Goal: Contribute content

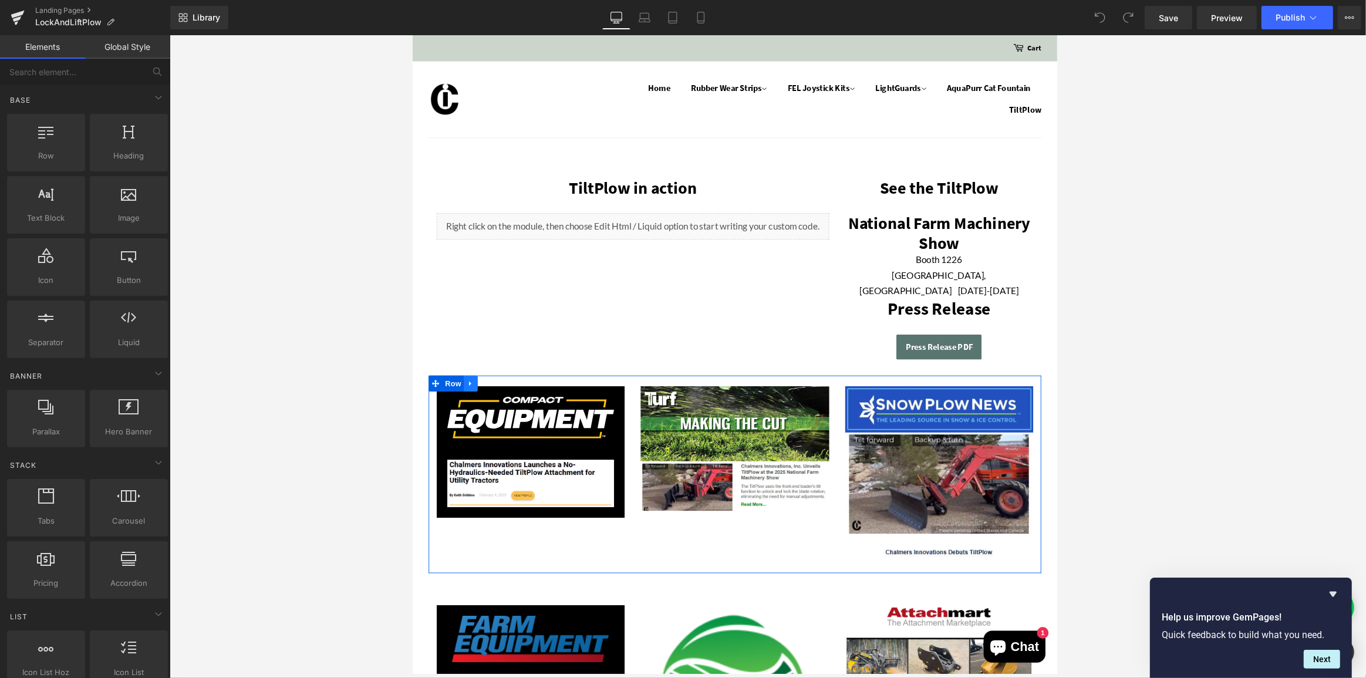
click at [472, 414] on icon at bounding box center [476, 418] width 8 height 9
click at [508, 415] on icon at bounding box center [506, 419] width 8 height 8
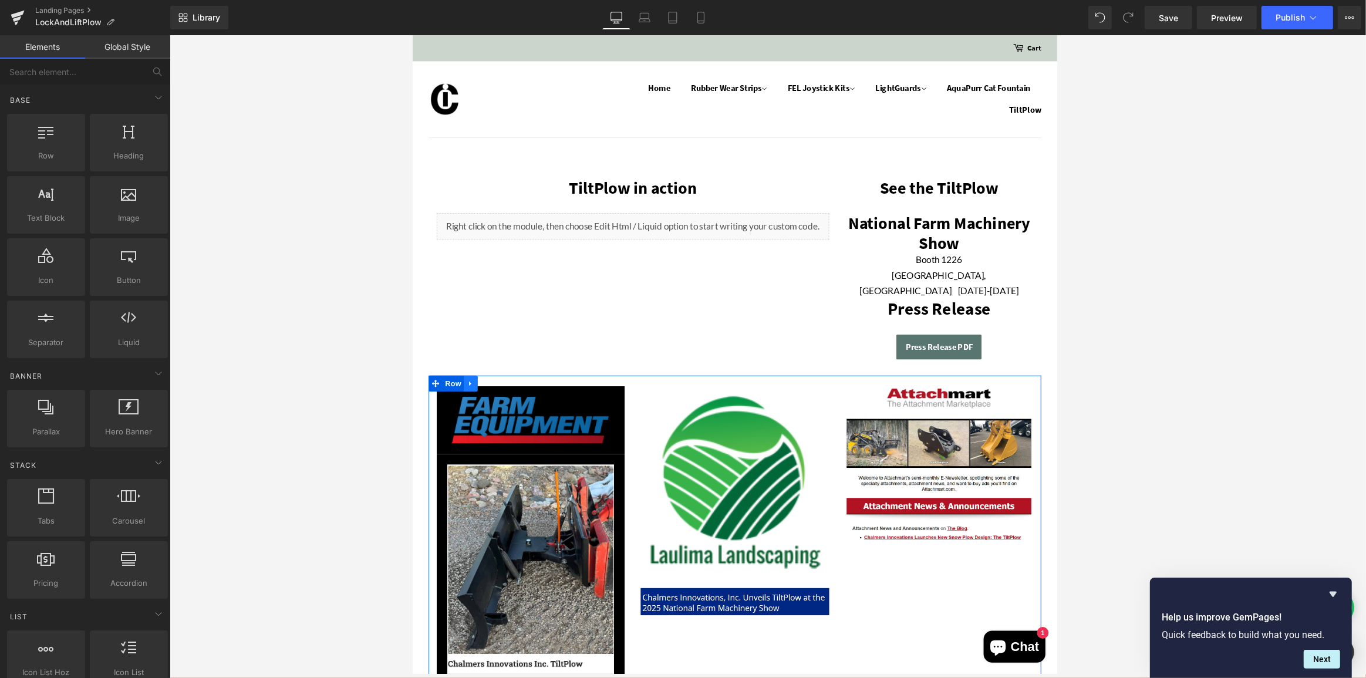
click at [475, 417] on icon at bounding box center [475, 419] width 2 height 5
click at [505, 414] on icon at bounding box center [506, 418] width 8 height 9
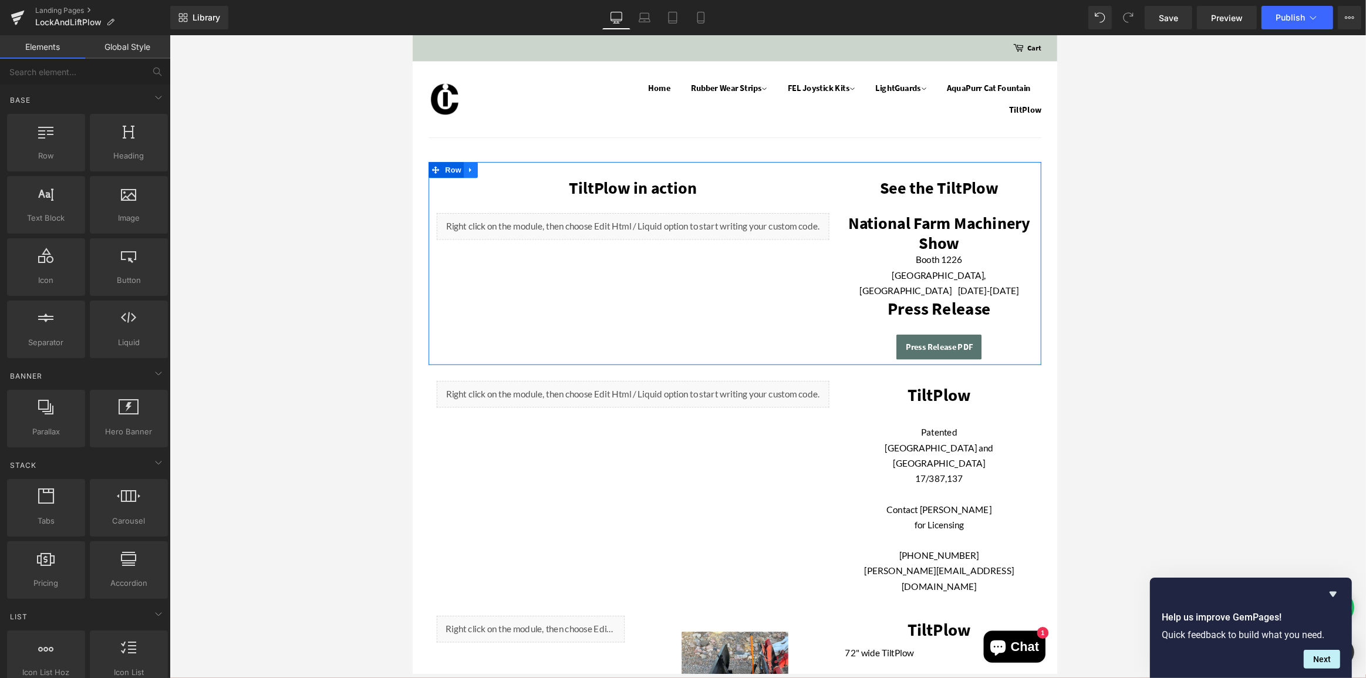
click at [475, 185] on icon at bounding box center [476, 183] width 8 height 9
click at [507, 179] on icon at bounding box center [506, 183] width 8 height 9
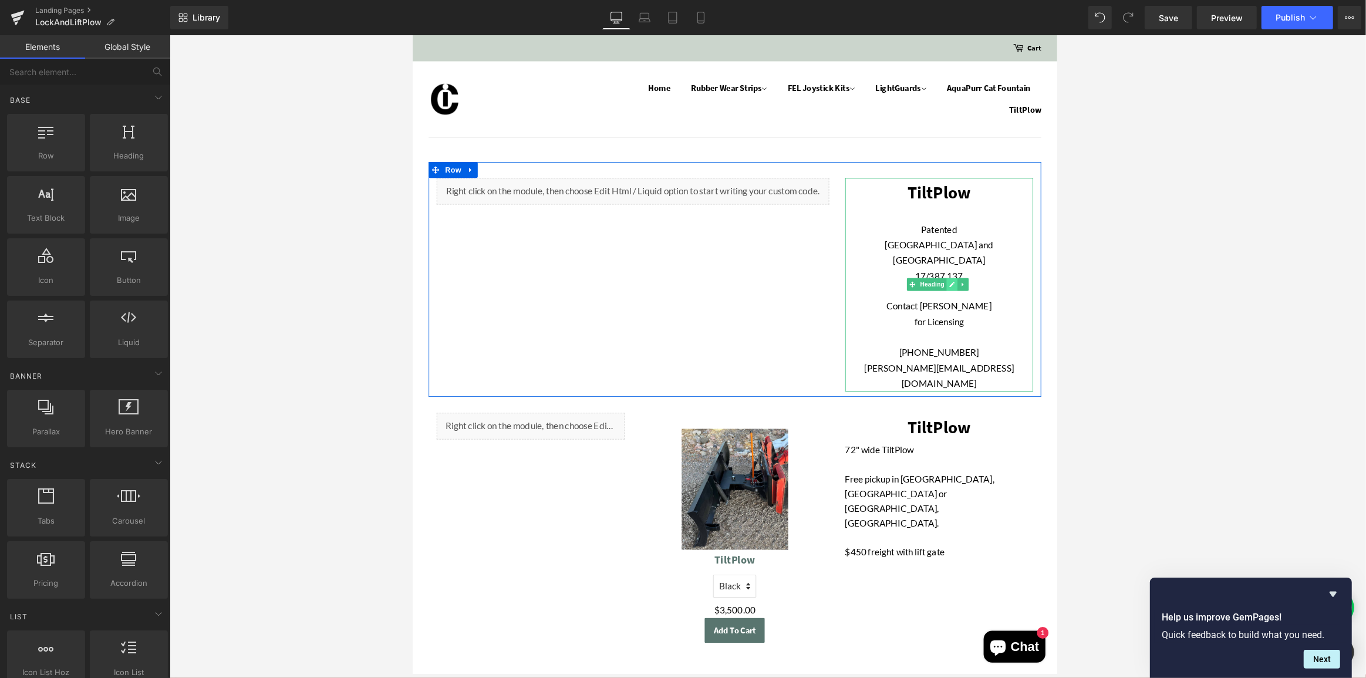
click at [1003, 307] on icon at bounding box center [1006, 310] width 6 height 6
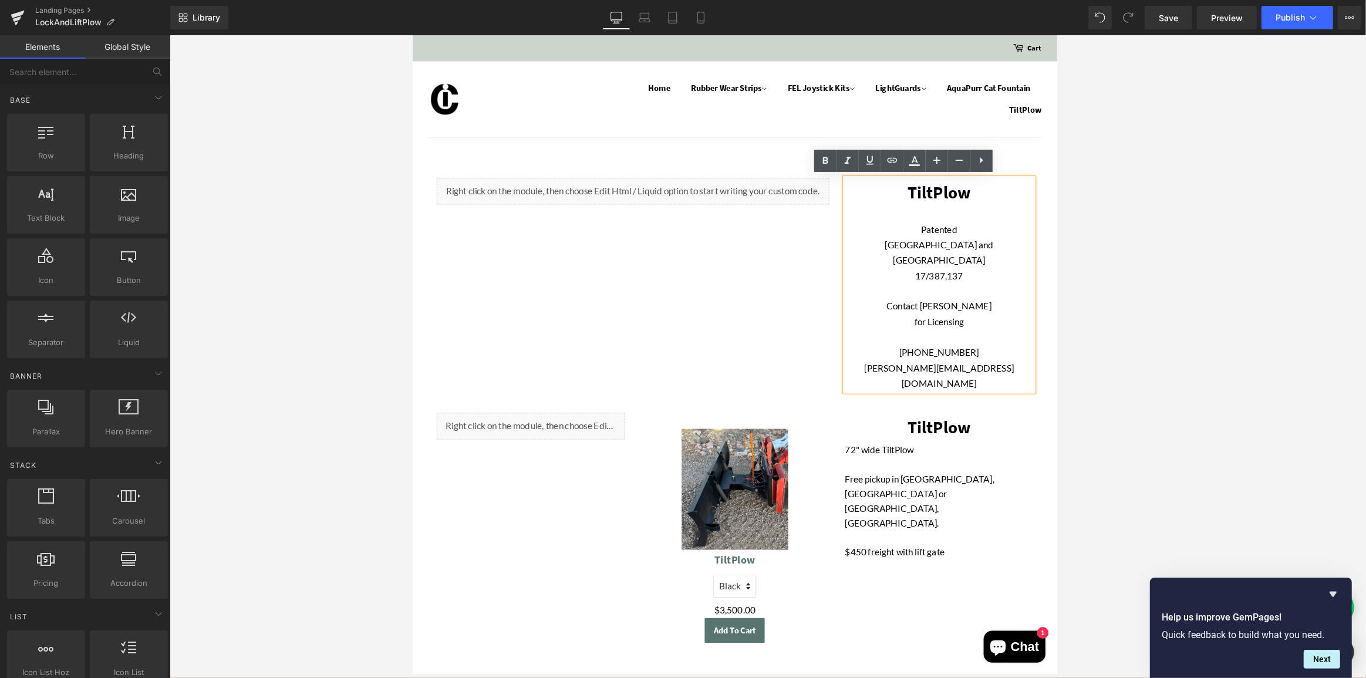
click at [986, 248] on div "Patented" at bounding box center [991, 249] width 207 height 17
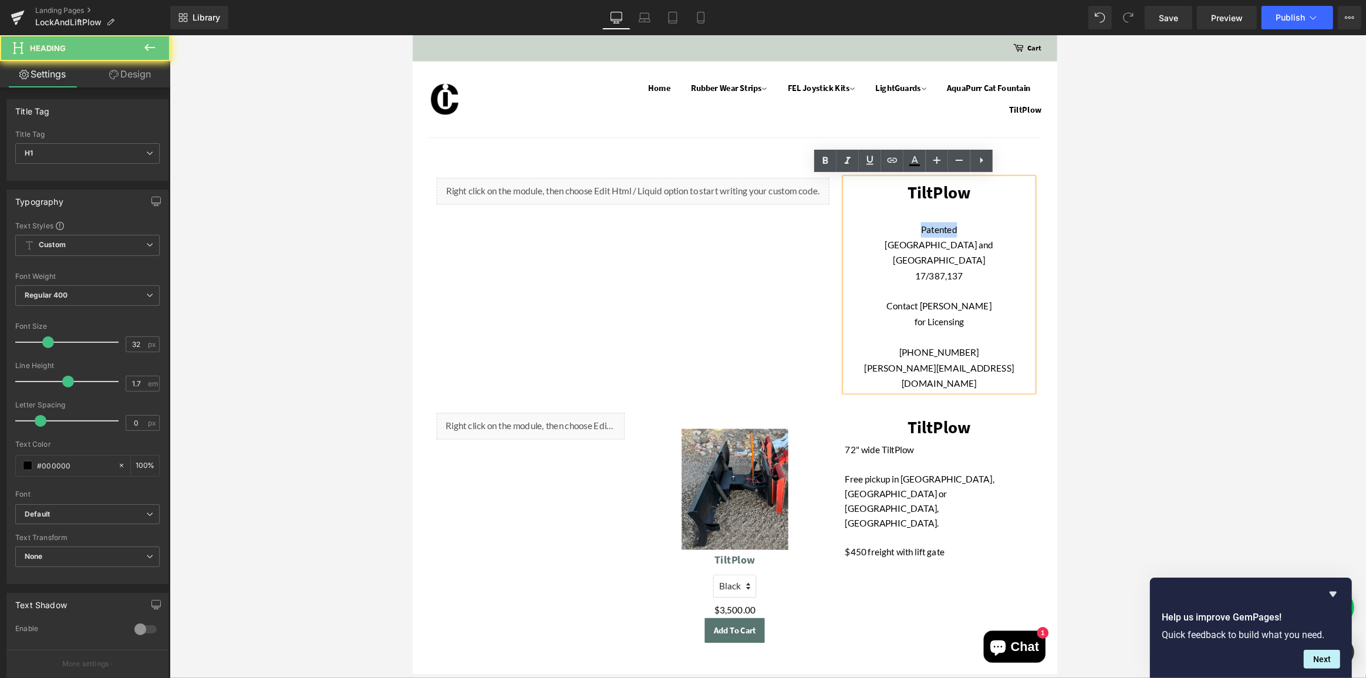
drag, startPoint x: 986, startPoint y: 248, endPoint x: 989, endPoint y: 254, distance: 6.8
click at [987, 249] on div "Patented" at bounding box center [991, 249] width 207 height 17
drag, startPoint x: 1013, startPoint y: 282, endPoint x: 969, endPoint y: 248, distance: 55.6
click at [969, 248] on div "TiltPlow Patented [GEOGRAPHIC_DATA] and [GEOGRAPHIC_DATA] 17/387,137 Contact [P…" at bounding box center [991, 309] width 207 height 235
click at [969, 248] on div "Patented" at bounding box center [991, 249] width 207 height 17
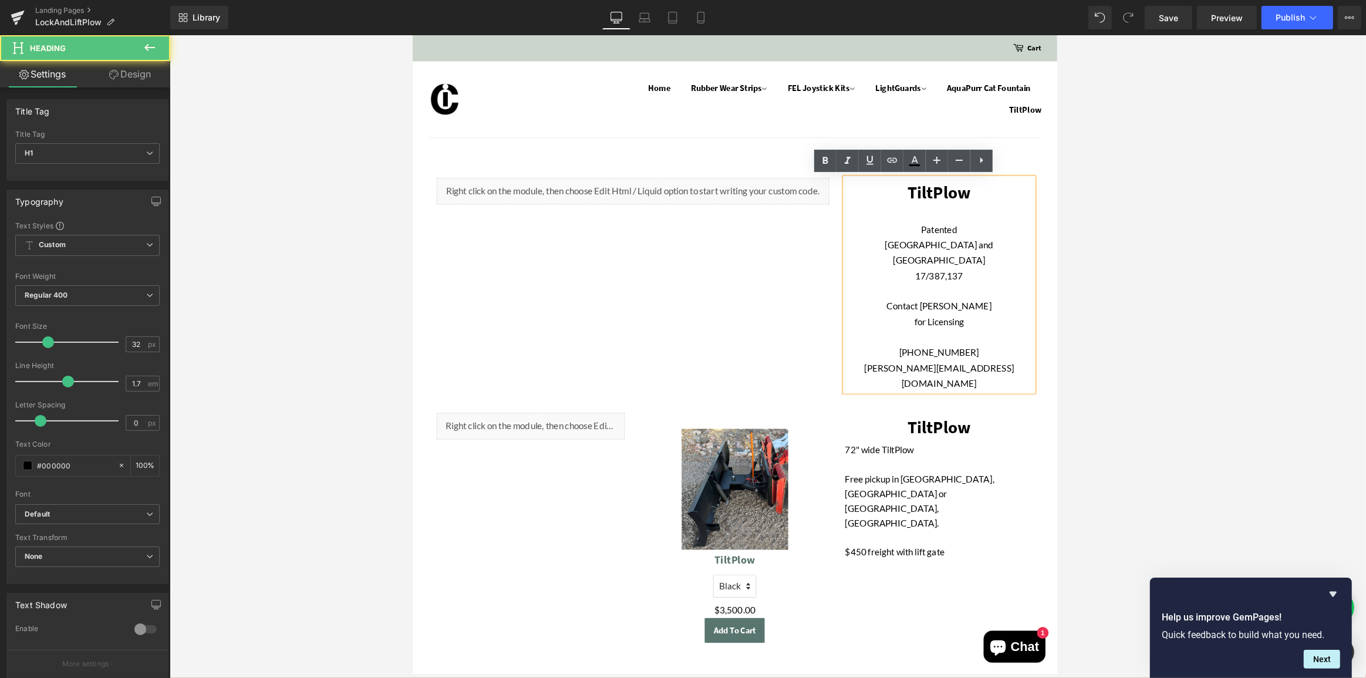
click at [984, 249] on div "Patented" at bounding box center [991, 249] width 207 height 17
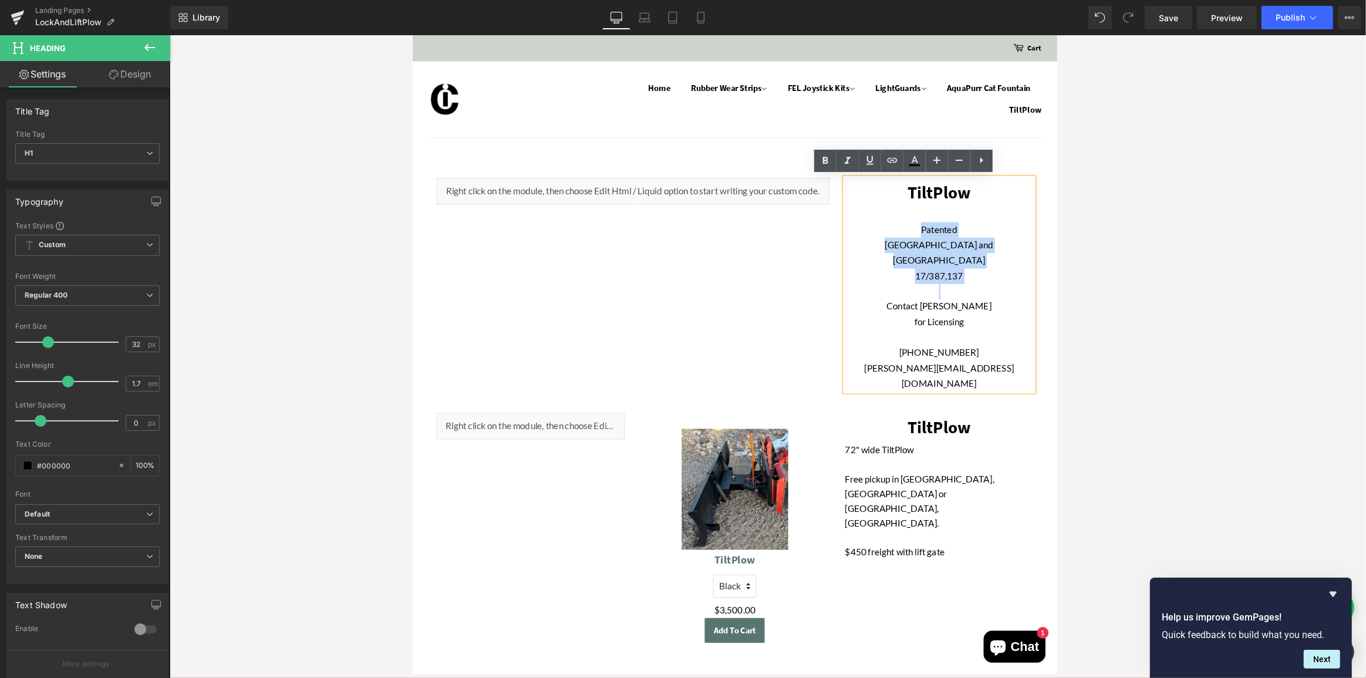
drag, startPoint x: 984, startPoint y: 249, endPoint x: 1014, endPoint y: 281, distance: 43.6
click at [1014, 281] on div "TiltPlow Patented [GEOGRAPHIC_DATA] and [GEOGRAPHIC_DATA] 17/387,137 Contact [P…" at bounding box center [991, 309] width 207 height 235
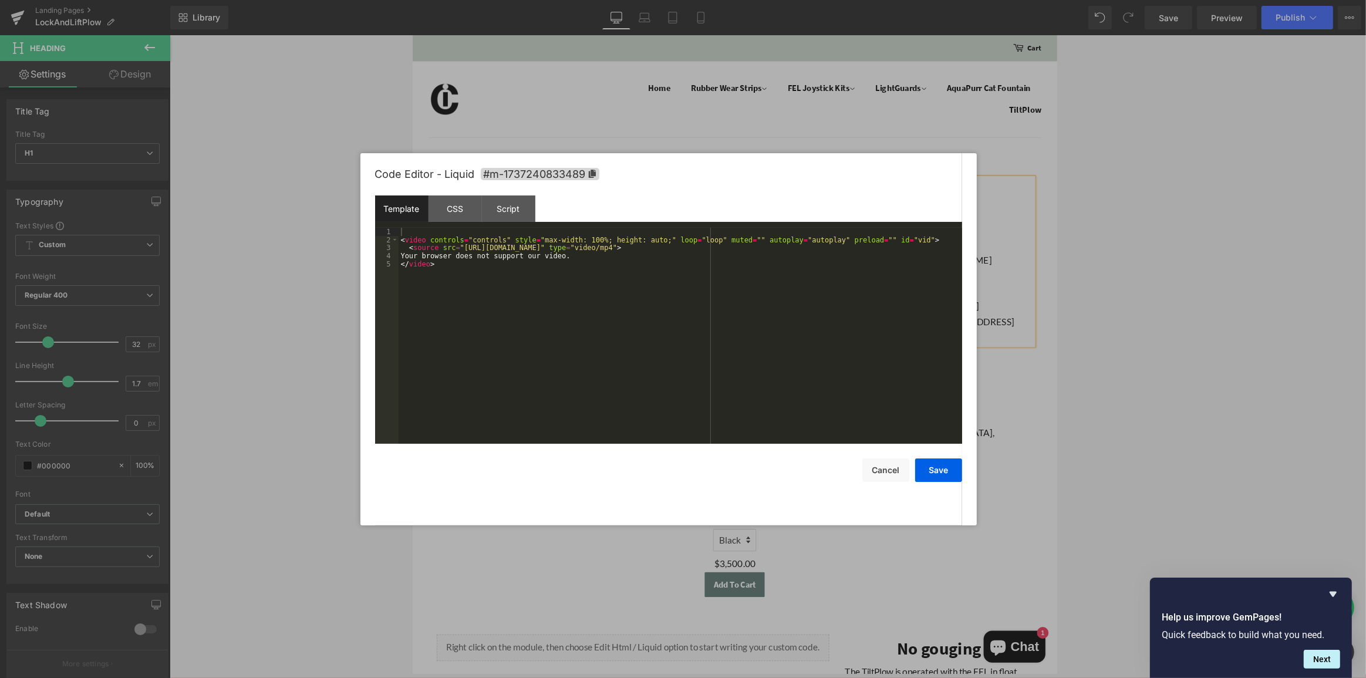
click at [669, 201] on div "Liquid" at bounding box center [654, 206] width 433 height 29
drag, startPoint x: 806, startPoint y: 247, endPoint x: 459, endPoint y: 247, distance: 347.4
click at [459, 247] on div "< video controls = "controls" style = "max-width: 100%; height: auto;" loop = "…" at bounding box center [679, 344] width 563 height 232
click at [945, 469] on button "Save" at bounding box center [938, 469] width 47 height 23
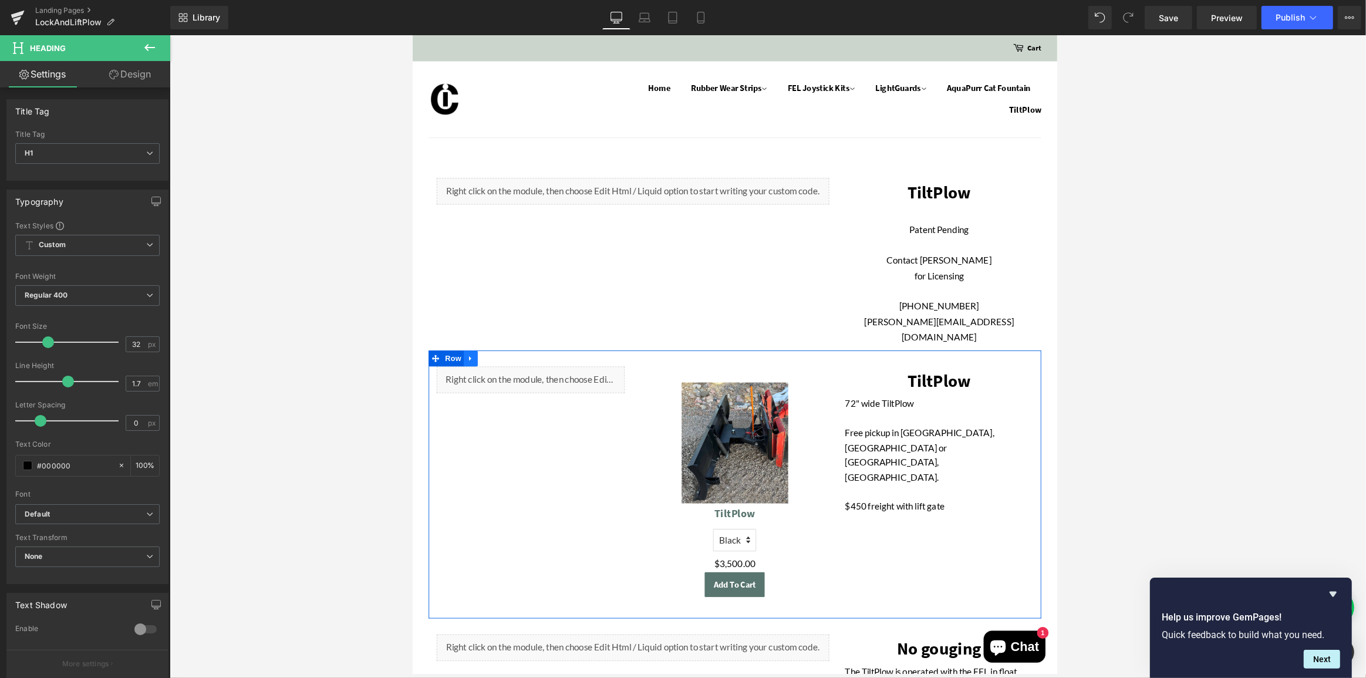
click at [472, 387] on icon at bounding box center [476, 391] width 8 height 9
click at [506, 387] on icon at bounding box center [506, 391] width 8 height 9
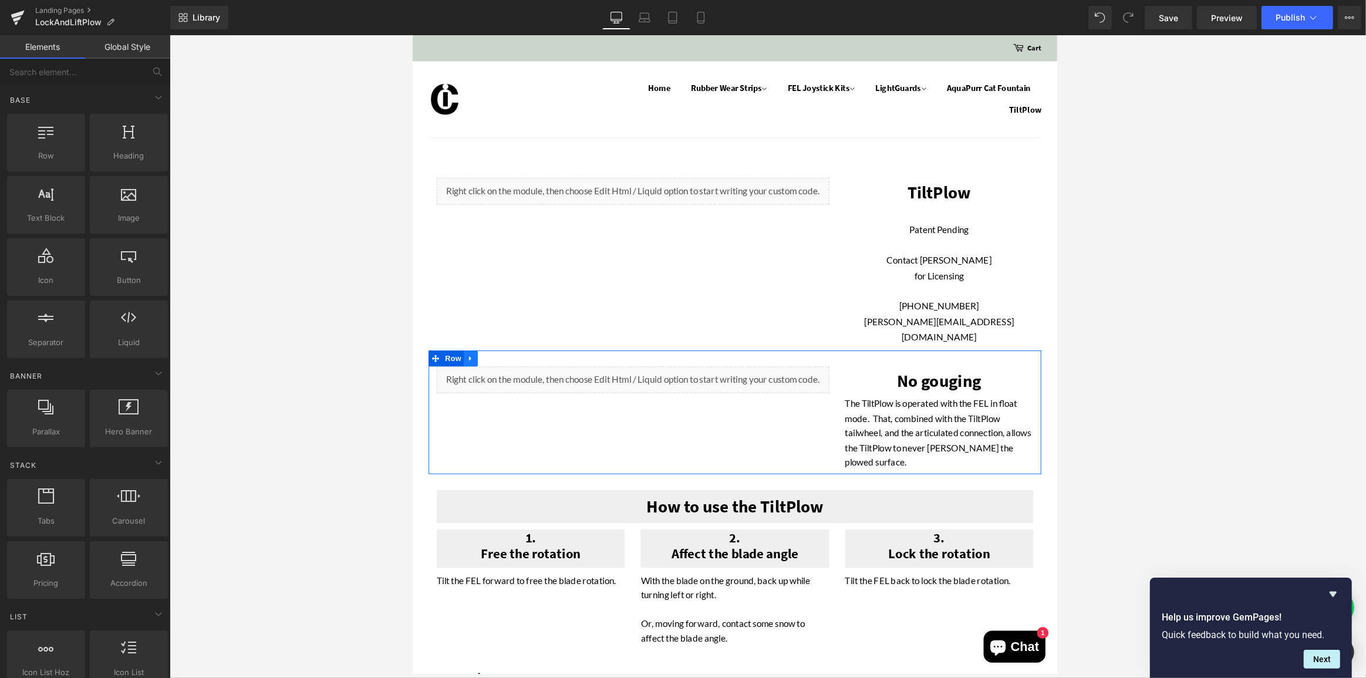
click at [475, 387] on icon at bounding box center [476, 391] width 8 height 9
click at [506, 387] on icon at bounding box center [506, 391] width 8 height 9
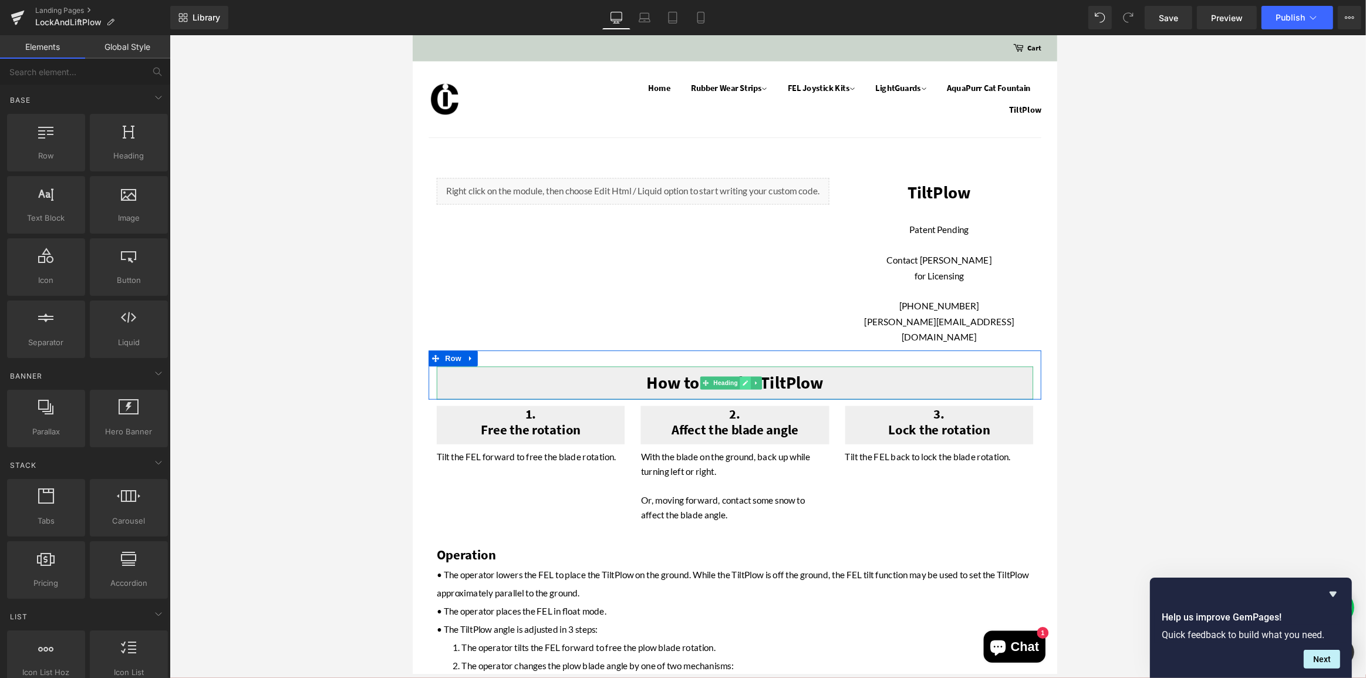
click at [778, 415] on icon at bounding box center [779, 418] width 6 height 6
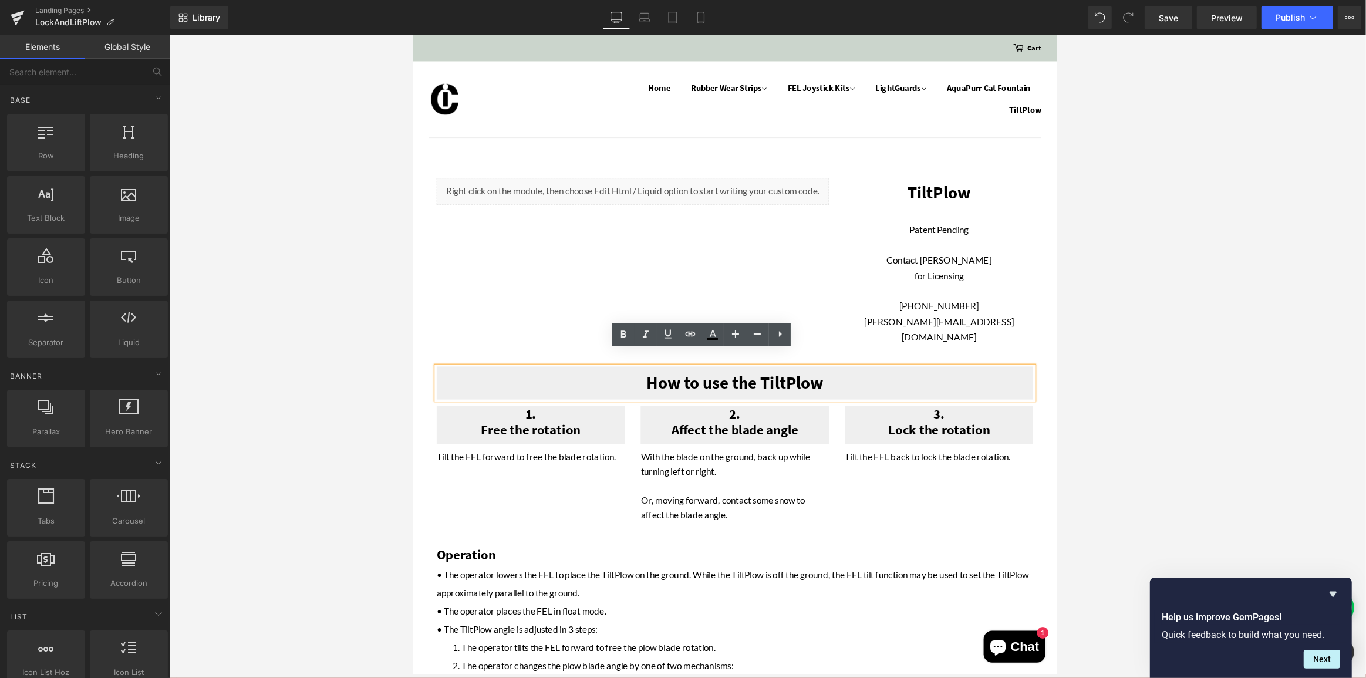
click at [809, 407] on h1 "How to use the TiltPlow" at bounding box center [766, 418] width 657 height 22
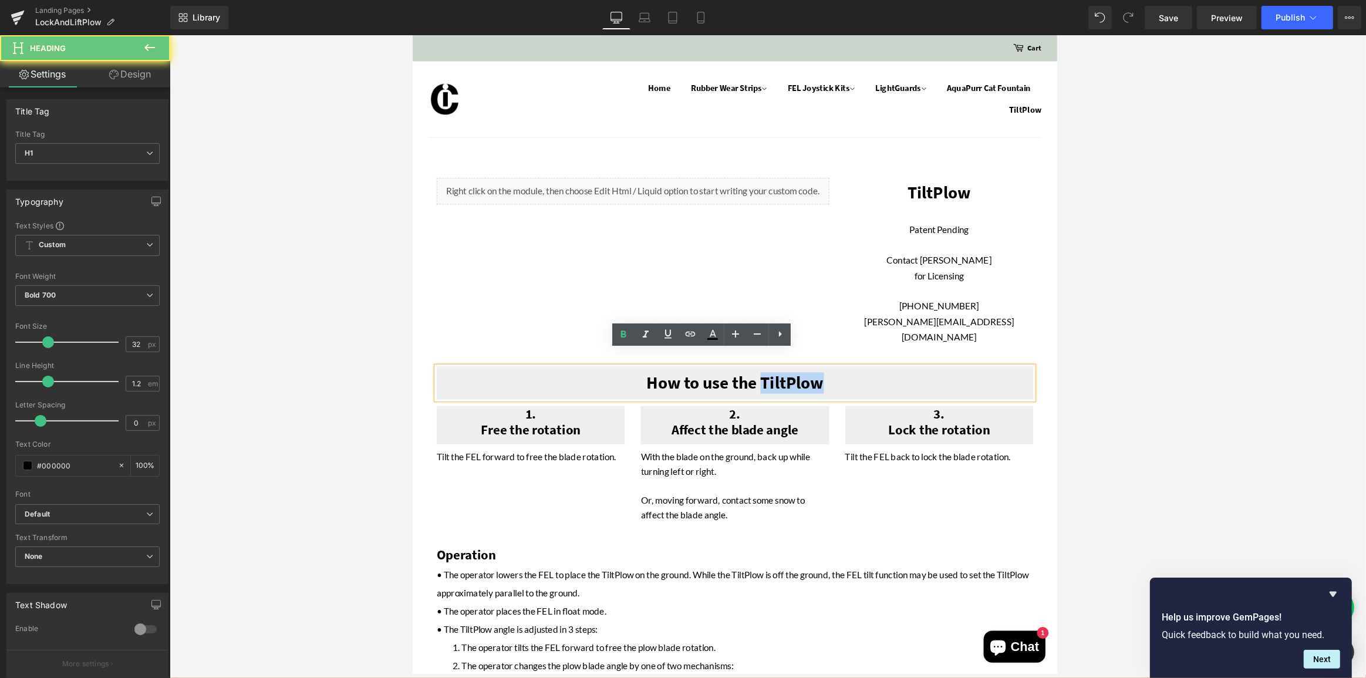
drag, startPoint x: 809, startPoint y: 403, endPoint x: 840, endPoint y: 413, distance: 33.2
click at [840, 413] on h1 "How to use the TiltPlow" at bounding box center [766, 418] width 657 height 22
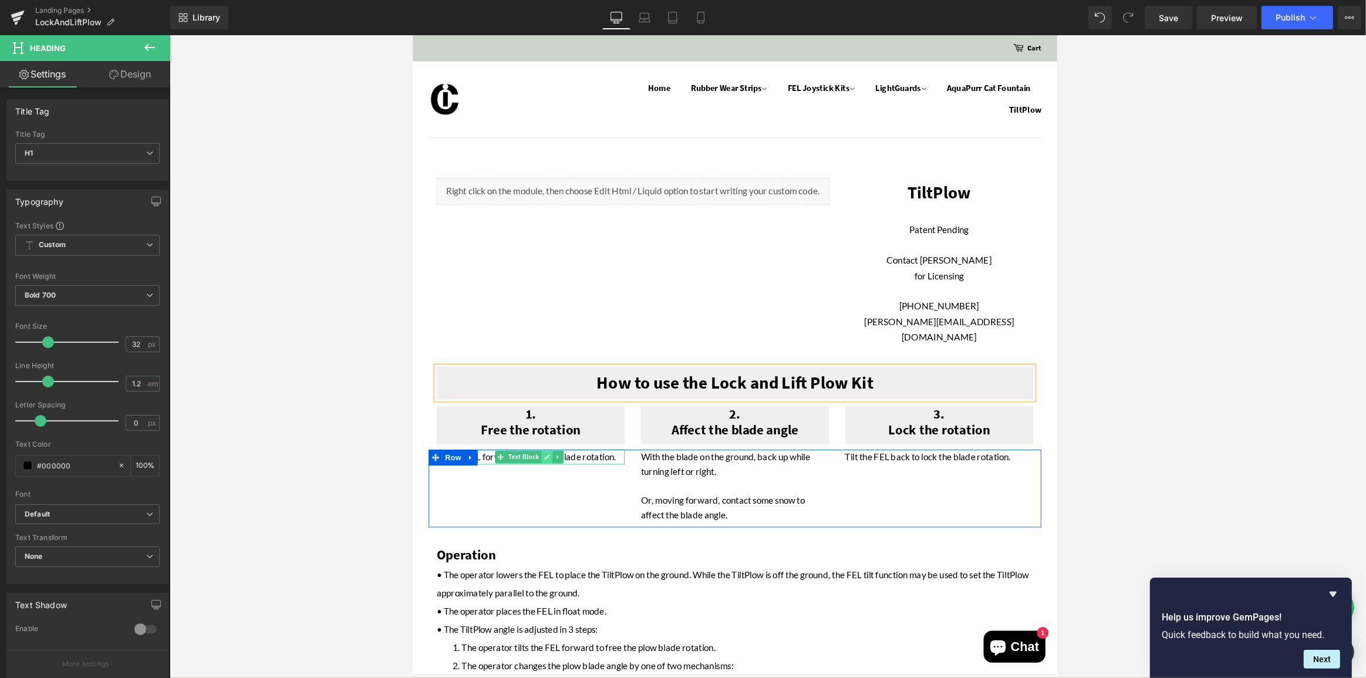
click at [558, 497] on icon at bounding box center [560, 500] width 6 height 6
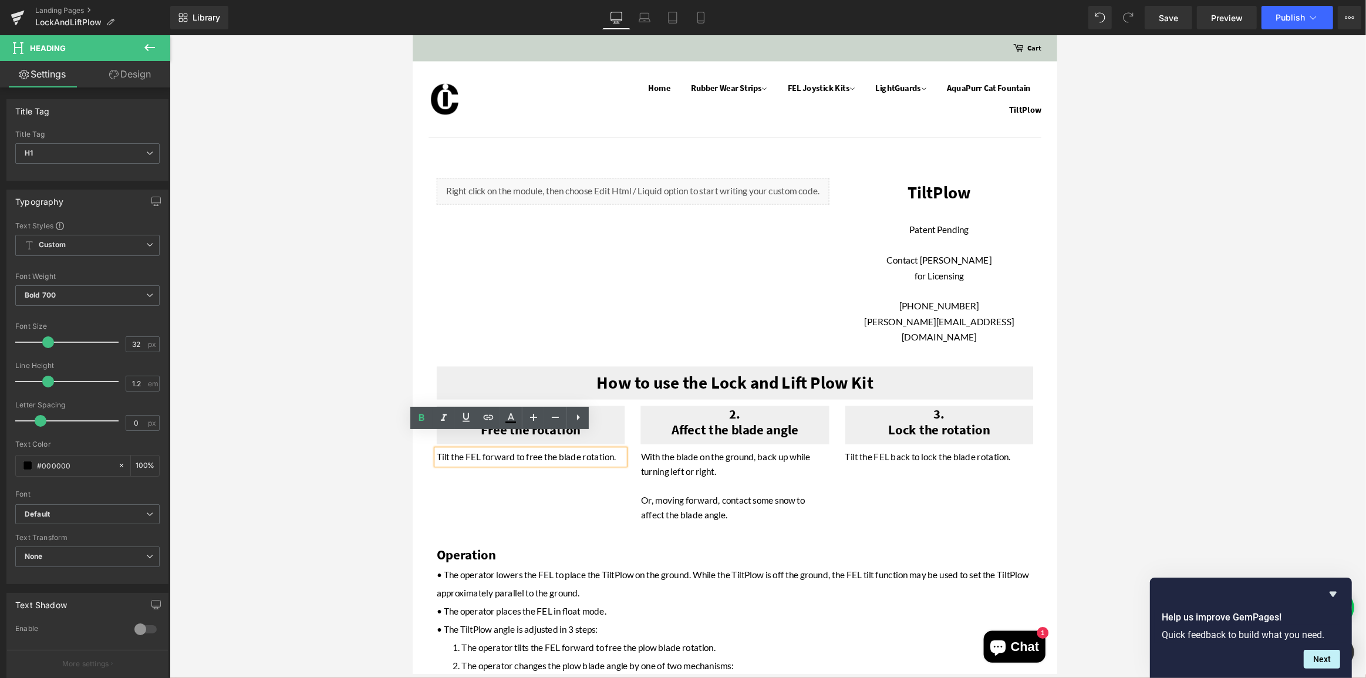
click at [447, 492] on p "Tilt the FEL forward to free the blade rotation." at bounding box center [541, 500] width 207 height 16
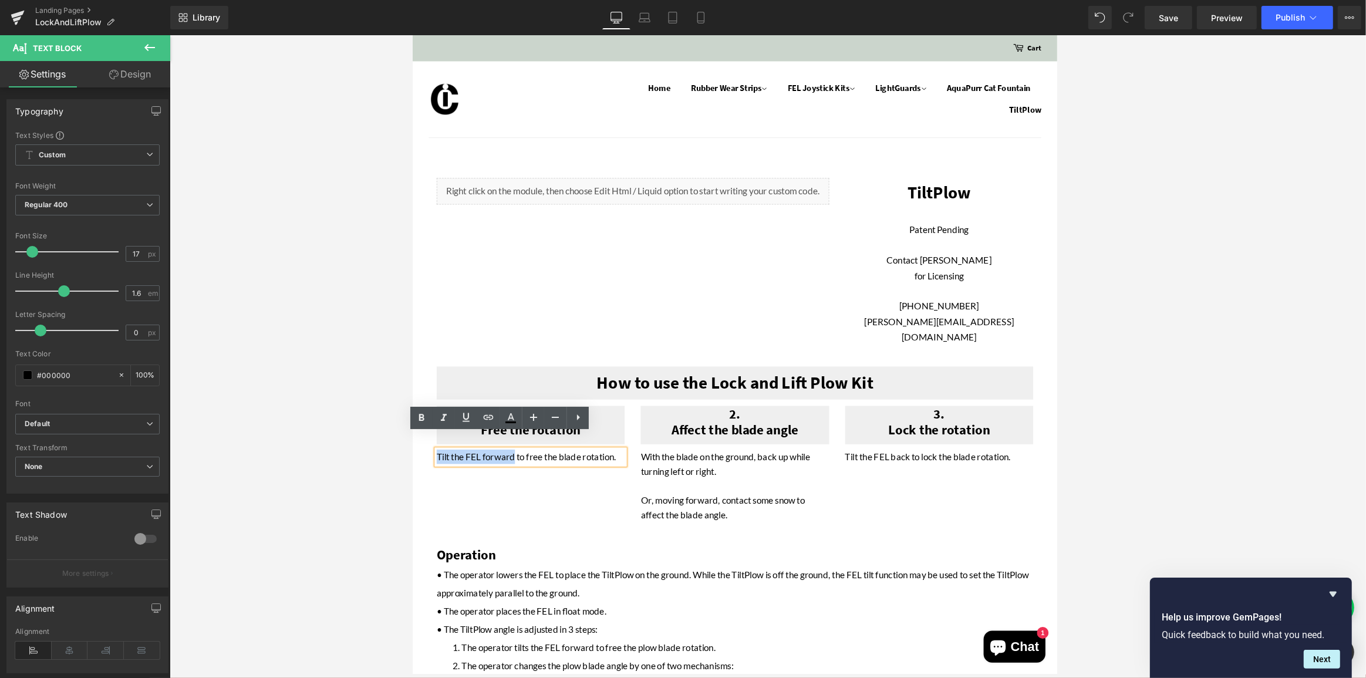
drag, startPoint x: 447, startPoint y: 482, endPoint x: 502, endPoint y: 485, distance: 55.2
click at [502, 492] on p "Tilt the FEL forward to free the blade rotation." at bounding box center [541, 500] width 207 height 16
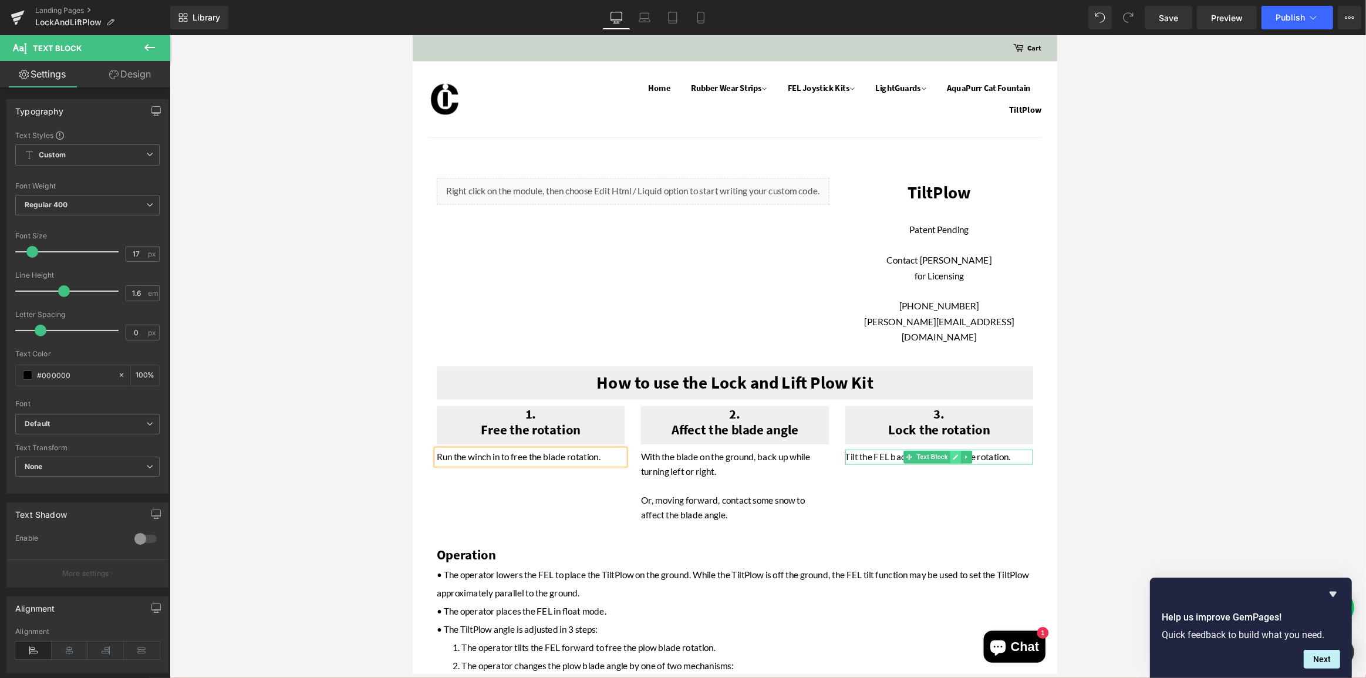
click at [1007, 496] on icon at bounding box center [1010, 499] width 6 height 7
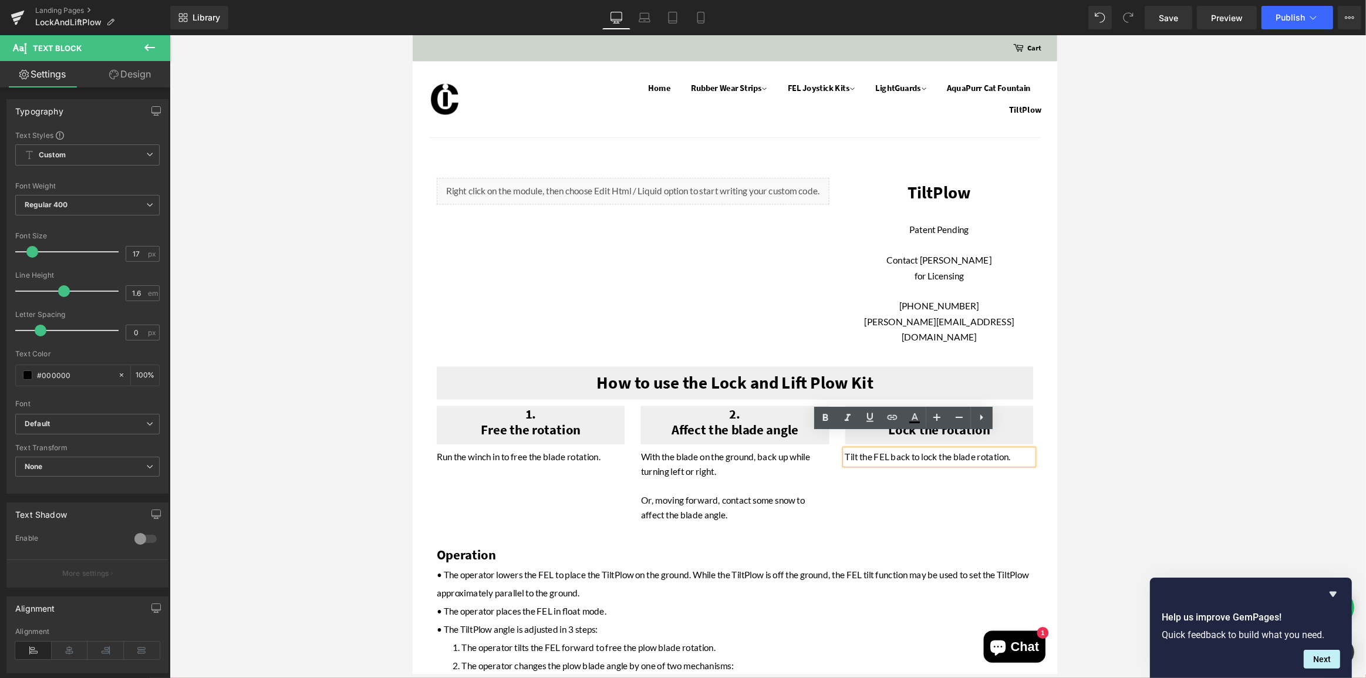
click at [892, 492] on p "Tilt the FEL back to lock the blade rotation." at bounding box center [991, 500] width 207 height 16
drag, startPoint x: 892, startPoint y: 485, endPoint x: 948, endPoint y: 483, distance: 56.4
click at [948, 492] on p "Tilt the FEL back to lock the blade rotation." at bounding box center [991, 500] width 207 height 16
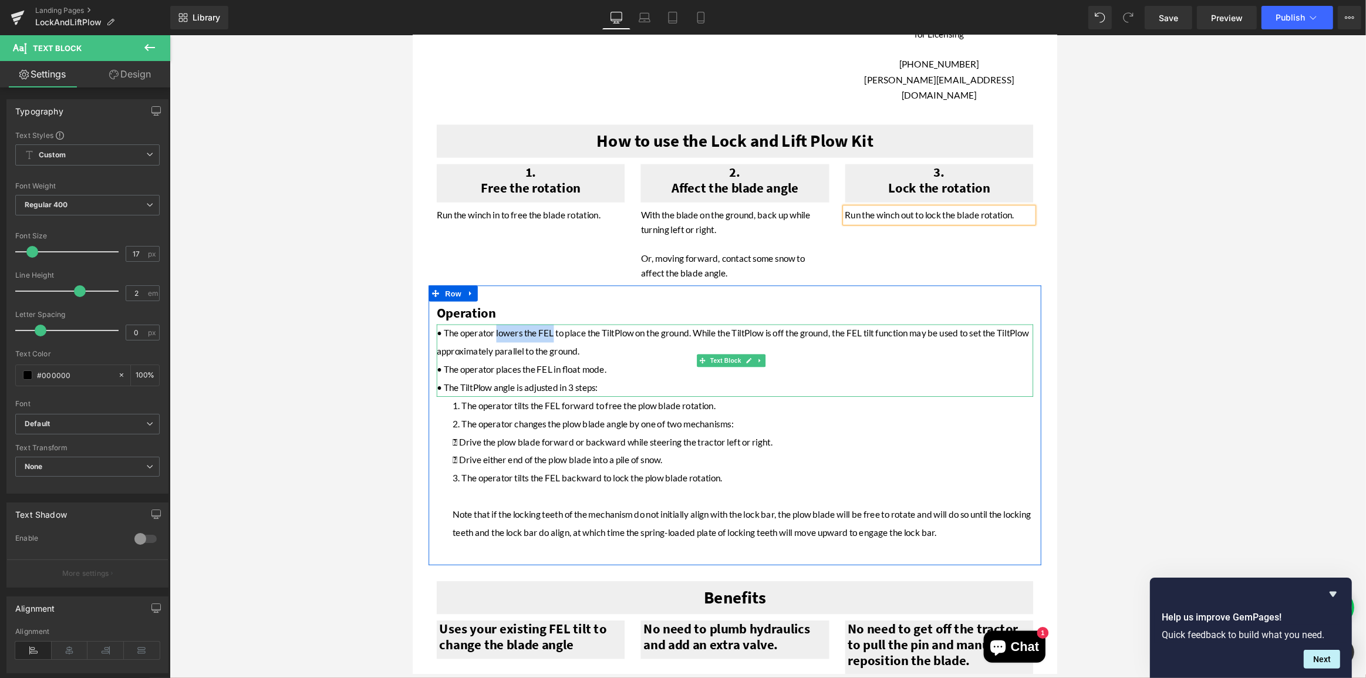
drag, startPoint x: 505, startPoint y: 347, endPoint x: 567, endPoint y: 346, distance: 62.8
click at [567, 354] on p "• The operator lowers the FEL to place the TiltPlow on the ground. While the Ti…" at bounding box center [766, 374] width 657 height 40
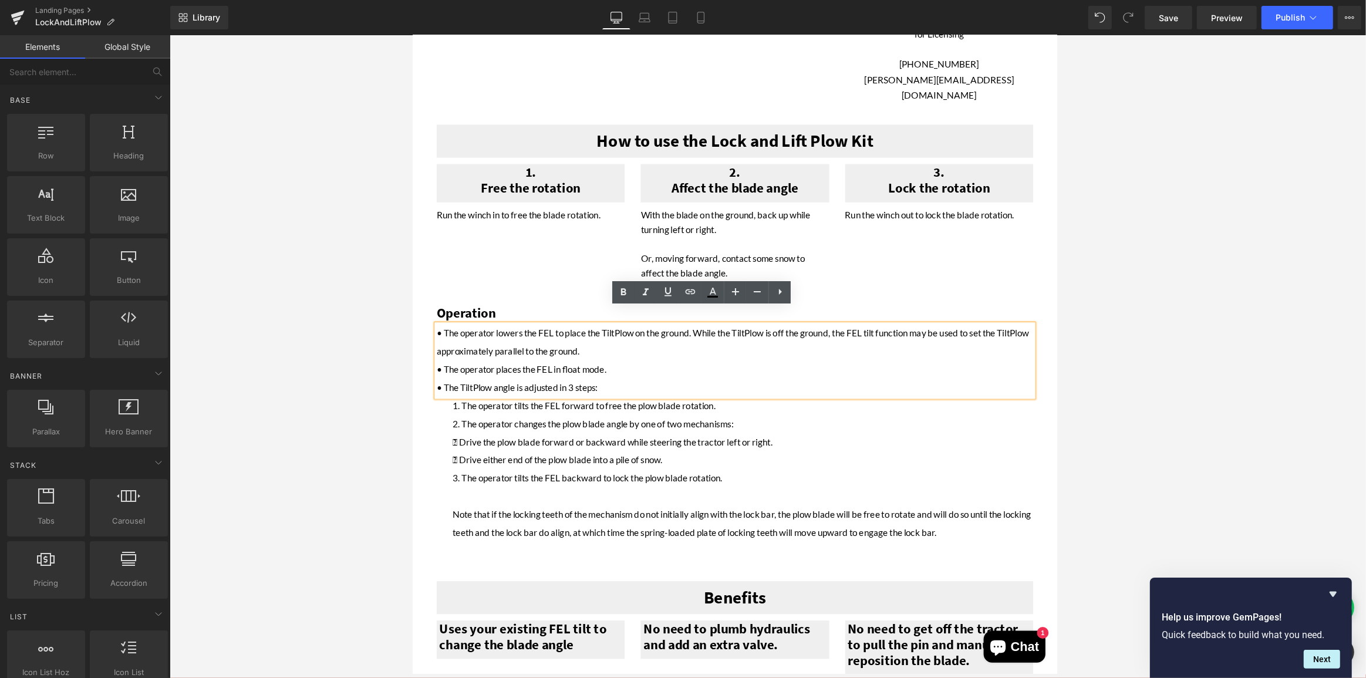
click at [428, 306] on div "Liquid TiltPlow Patent Pending Contact [PERSON_NAME] for Licensing [PHONE_NUMBE…" at bounding box center [758, 660] width 692 height 1504
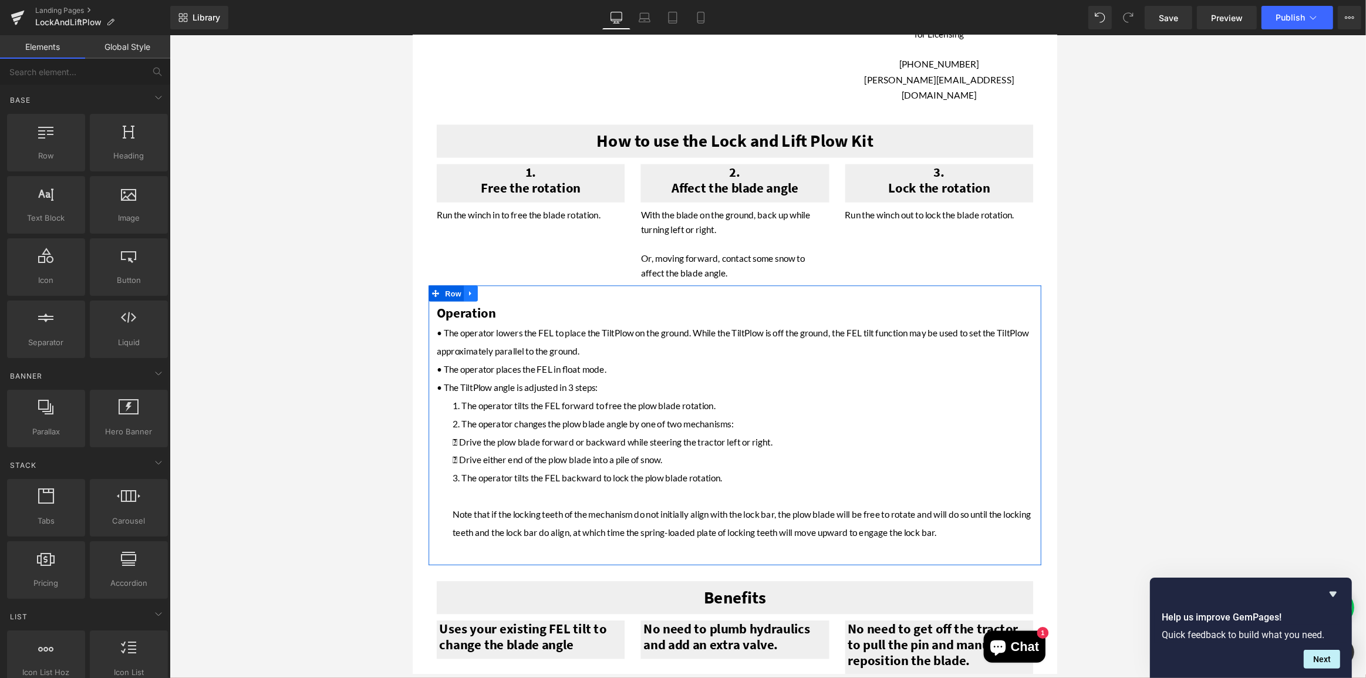
click at [477, 316] on icon at bounding box center [476, 320] width 8 height 9
click at [509, 311] on link at bounding box center [506, 320] width 15 height 18
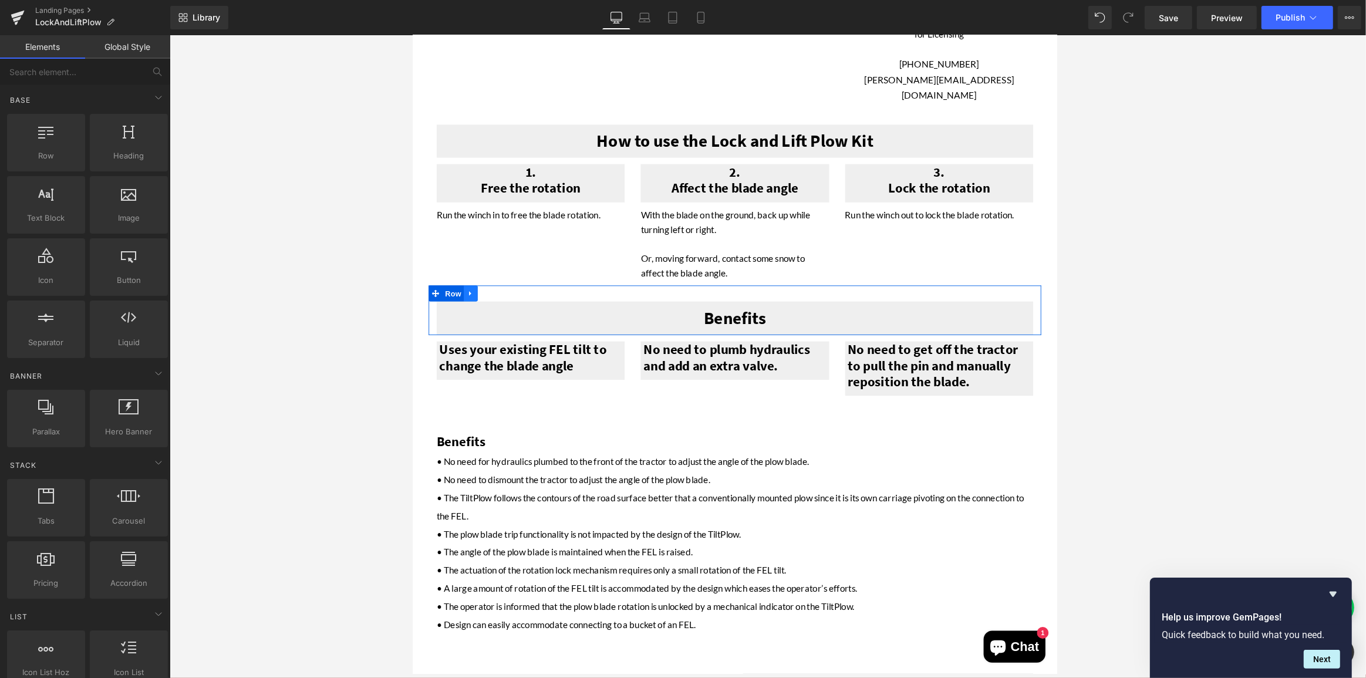
click at [474, 317] on icon at bounding box center [475, 319] width 2 height 5
click at [620, 381] on h1 "Uses your existing FEL tilt to change the blade angle" at bounding box center [541, 390] width 201 height 35
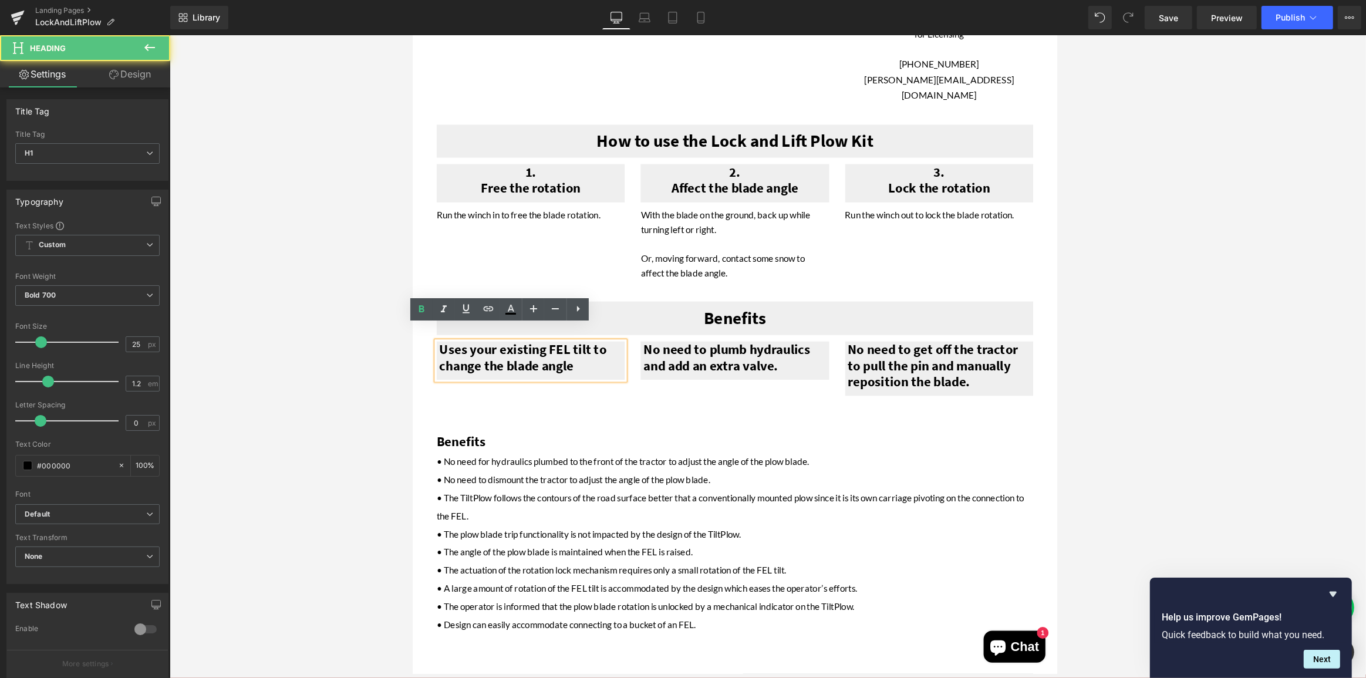
click at [576, 373] on h1 "Uses your existing FEL tilt to change the blade angle" at bounding box center [541, 390] width 201 height 35
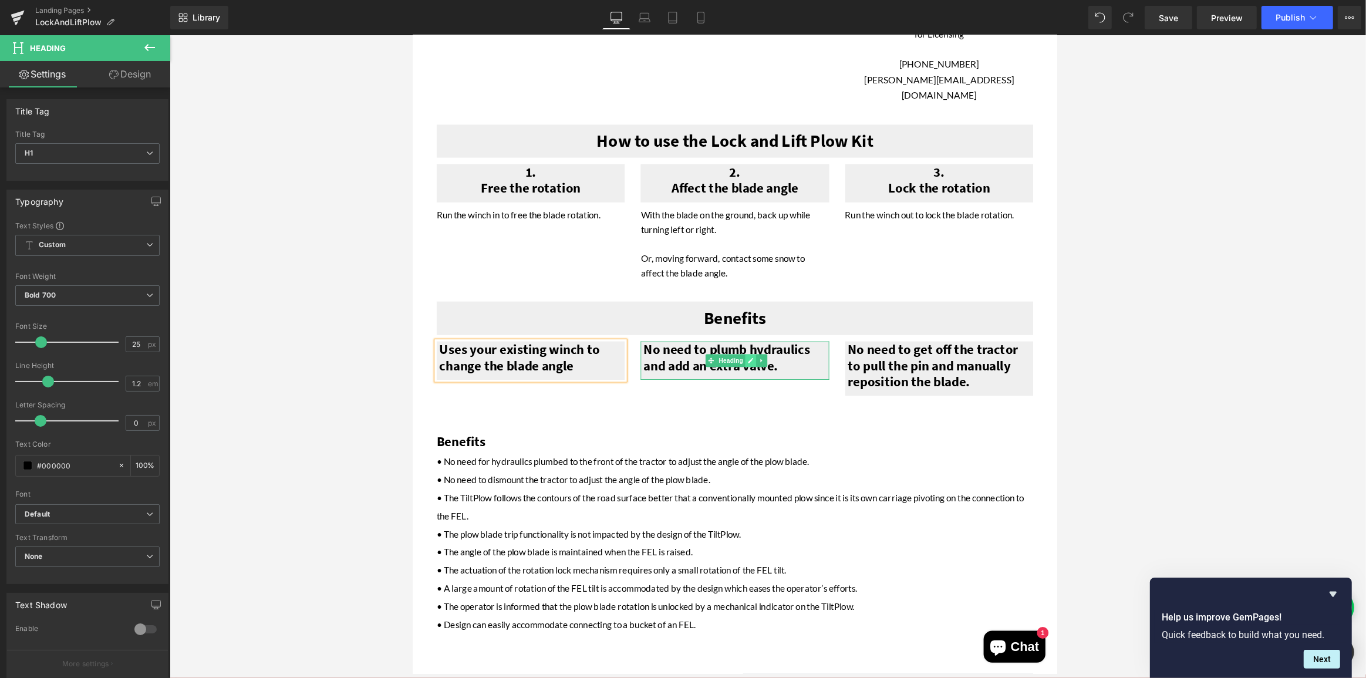
click at [782, 390] on icon at bounding box center [784, 393] width 6 height 7
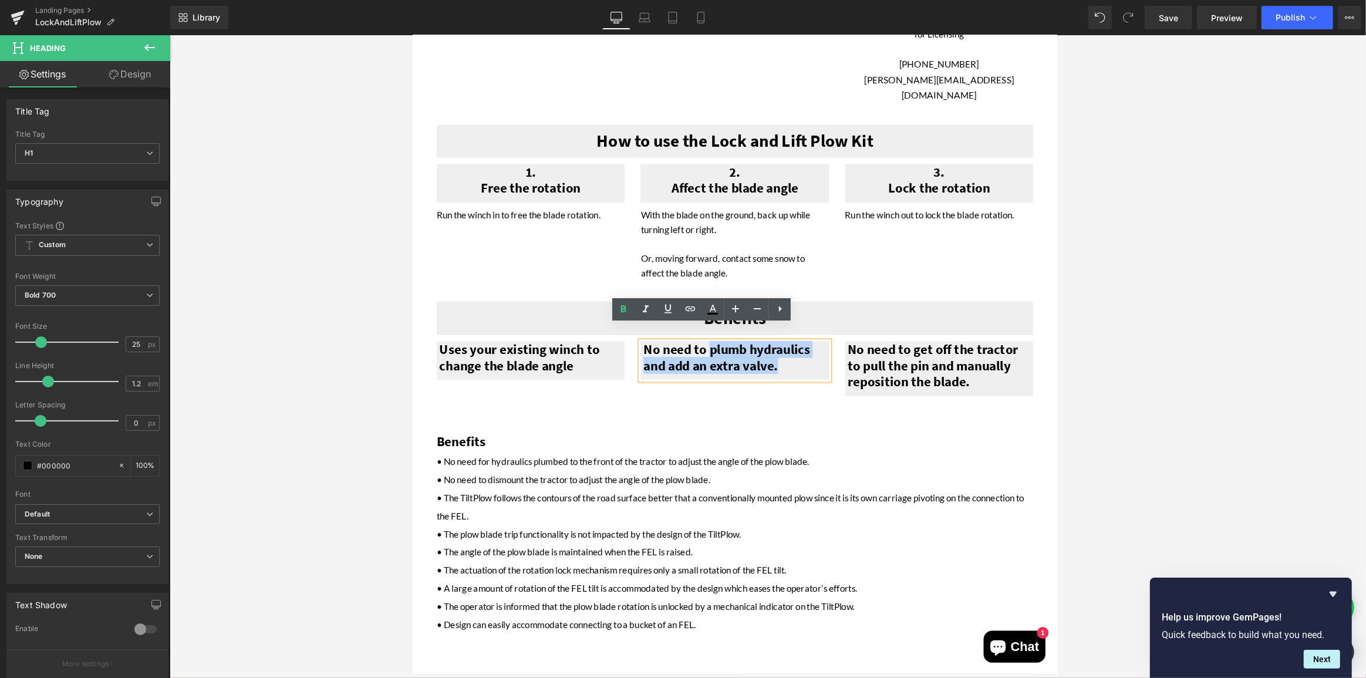
drag, startPoint x: 735, startPoint y: 362, endPoint x: 810, endPoint y: 388, distance: 80.0
click at [810, 388] on h1 "No need to plumb hydraulics and add an extra valve." at bounding box center [766, 390] width 201 height 35
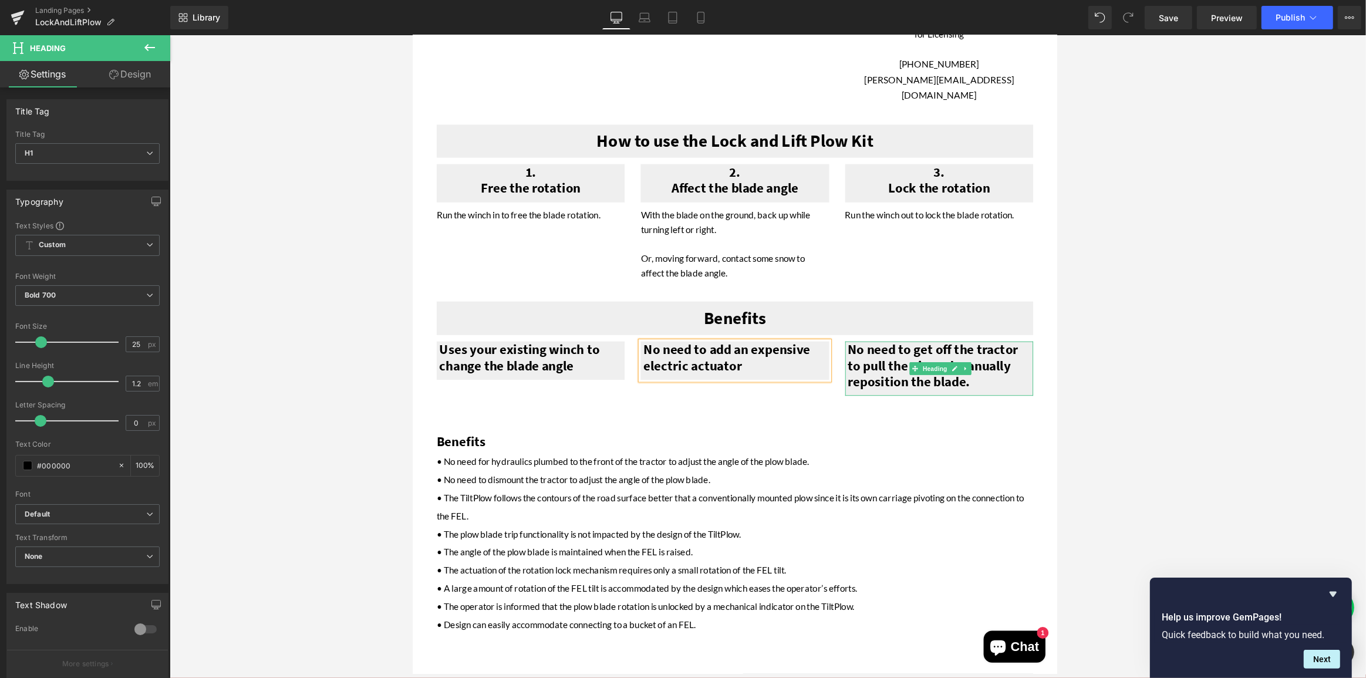
click at [994, 373] on h1 "No need to get off the tractor to pull the pin and manually reposition the blad…" at bounding box center [991, 399] width 201 height 53
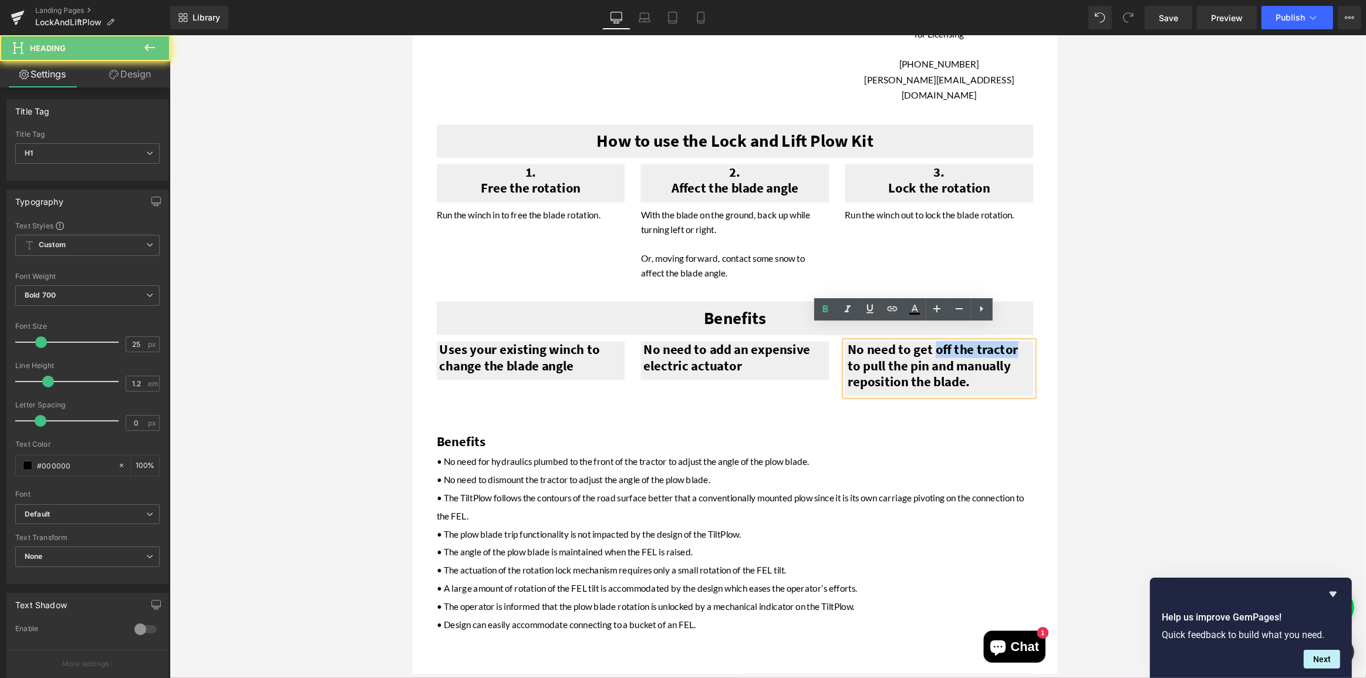
drag, startPoint x: 994, startPoint y: 366, endPoint x: 1038, endPoint y: 370, distance: 44.3
click at [1038, 373] on h1 "No need to get off the tractor to pull the pin and manually reposition the blad…" at bounding box center [991, 399] width 201 height 53
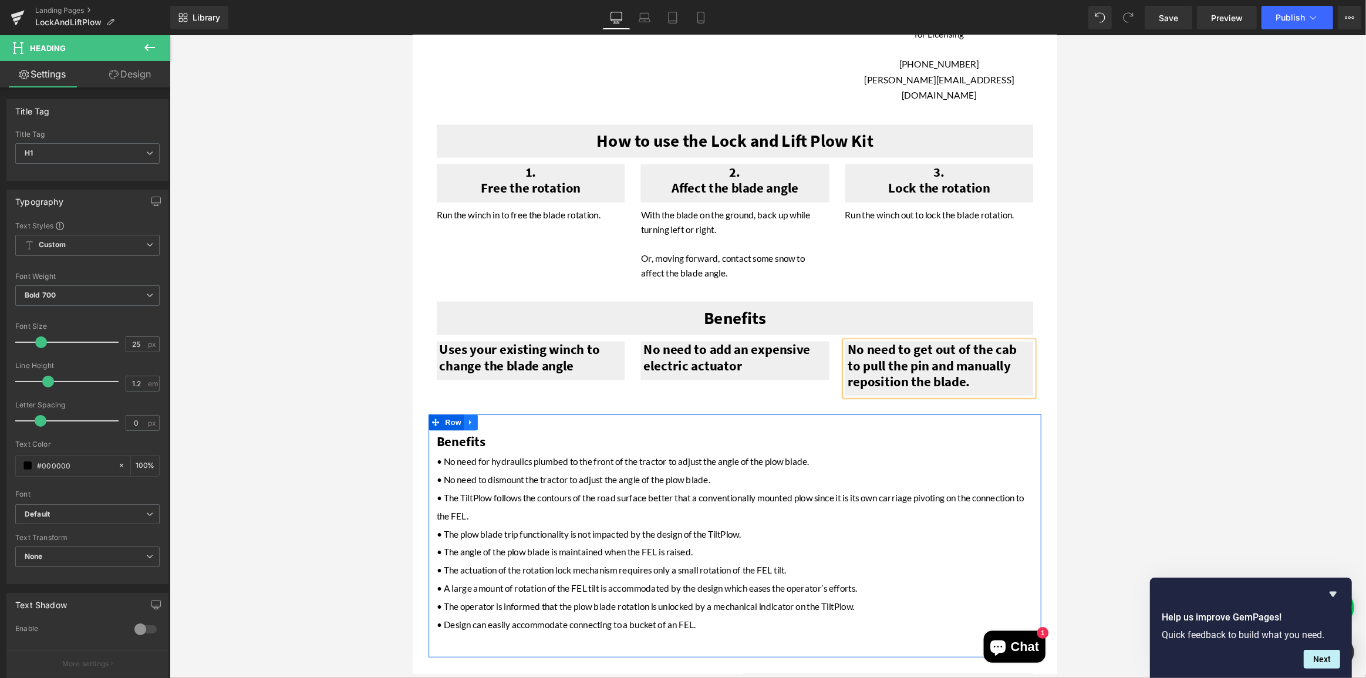
click at [474, 457] on icon at bounding box center [476, 461] width 8 height 9
click at [508, 458] on icon at bounding box center [506, 462] width 8 height 8
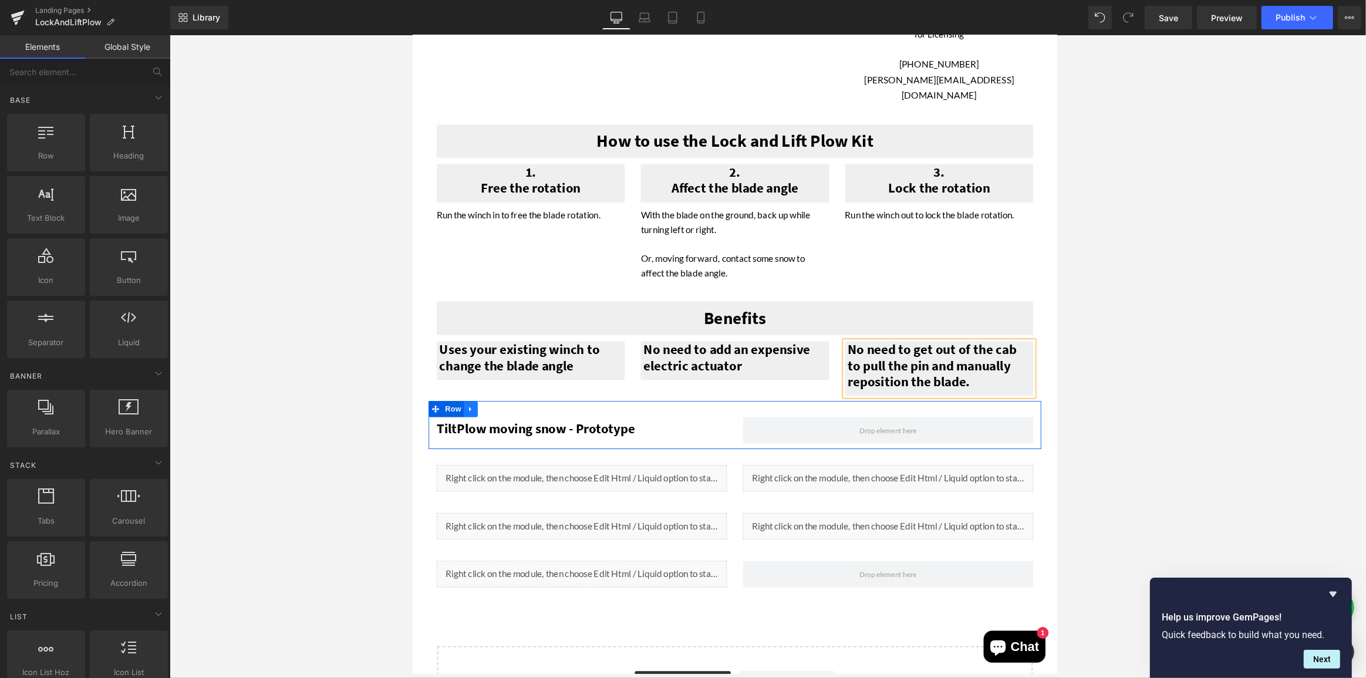
click at [475, 442] on icon at bounding box center [476, 446] width 8 height 9
click at [502, 443] on icon at bounding box center [506, 447] width 8 height 8
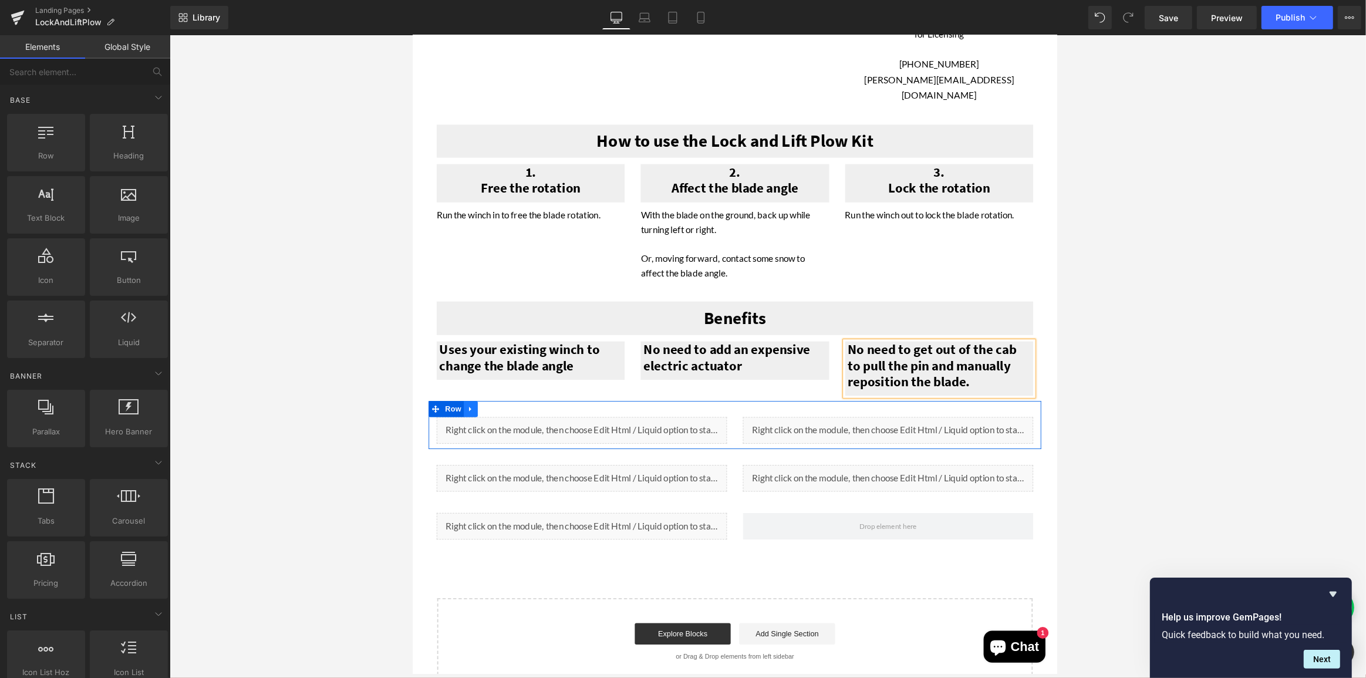
click at [472, 442] on icon at bounding box center [476, 446] width 8 height 9
click at [502, 443] on icon at bounding box center [506, 447] width 8 height 8
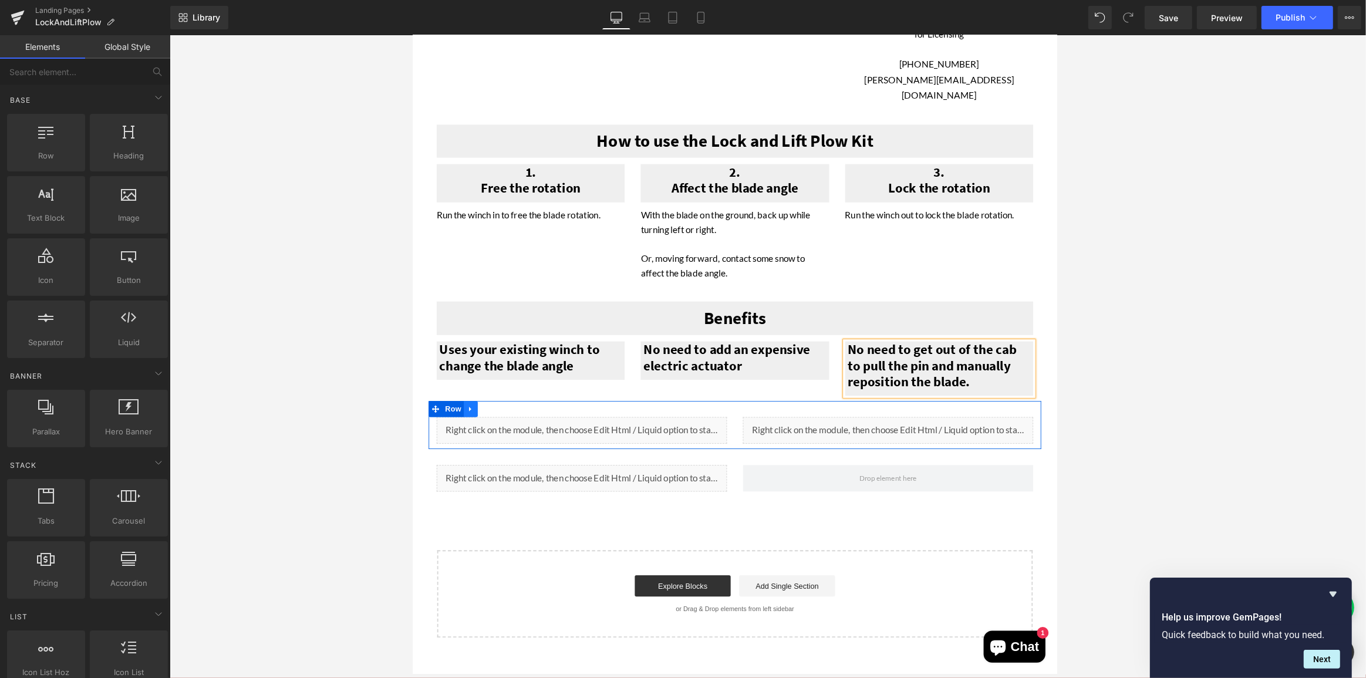
click at [472, 442] on icon at bounding box center [476, 446] width 8 height 9
click at [505, 442] on icon at bounding box center [506, 446] width 8 height 9
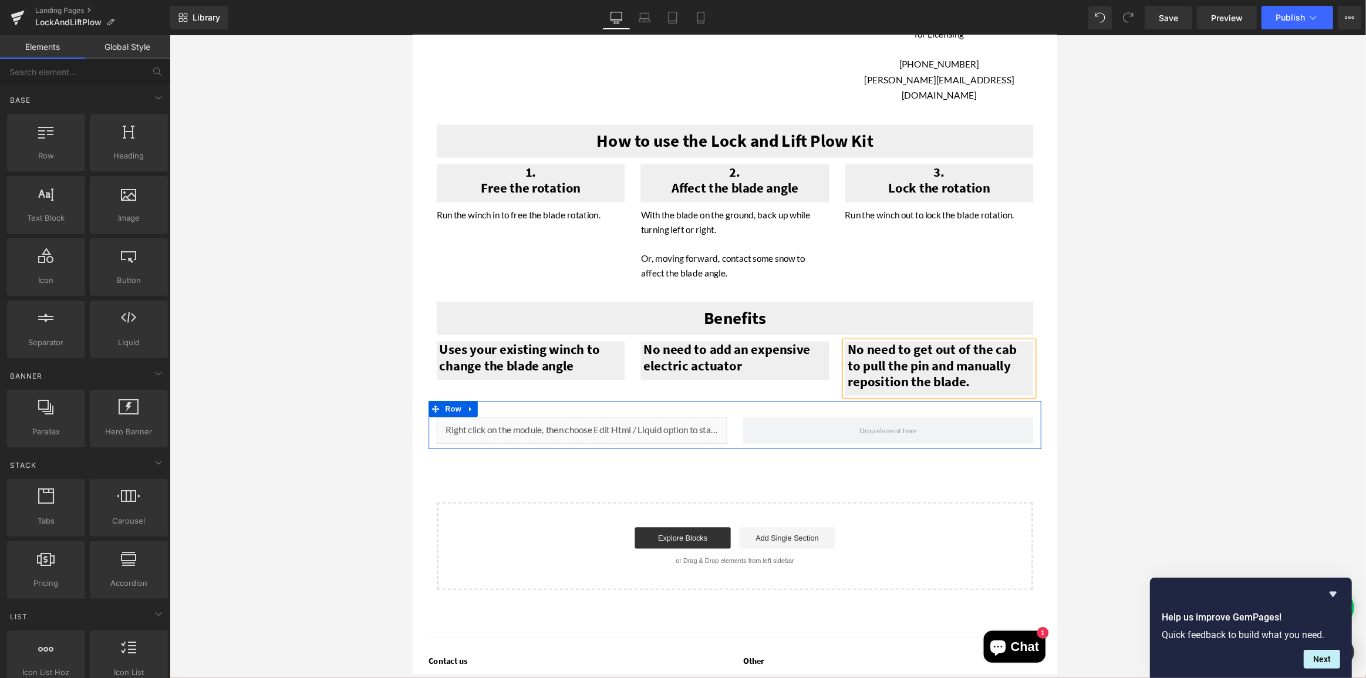
click at [475, 442] on icon at bounding box center [476, 446] width 8 height 9
click at [472, 442] on icon at bounding box center [476, 446] width 8 height 9
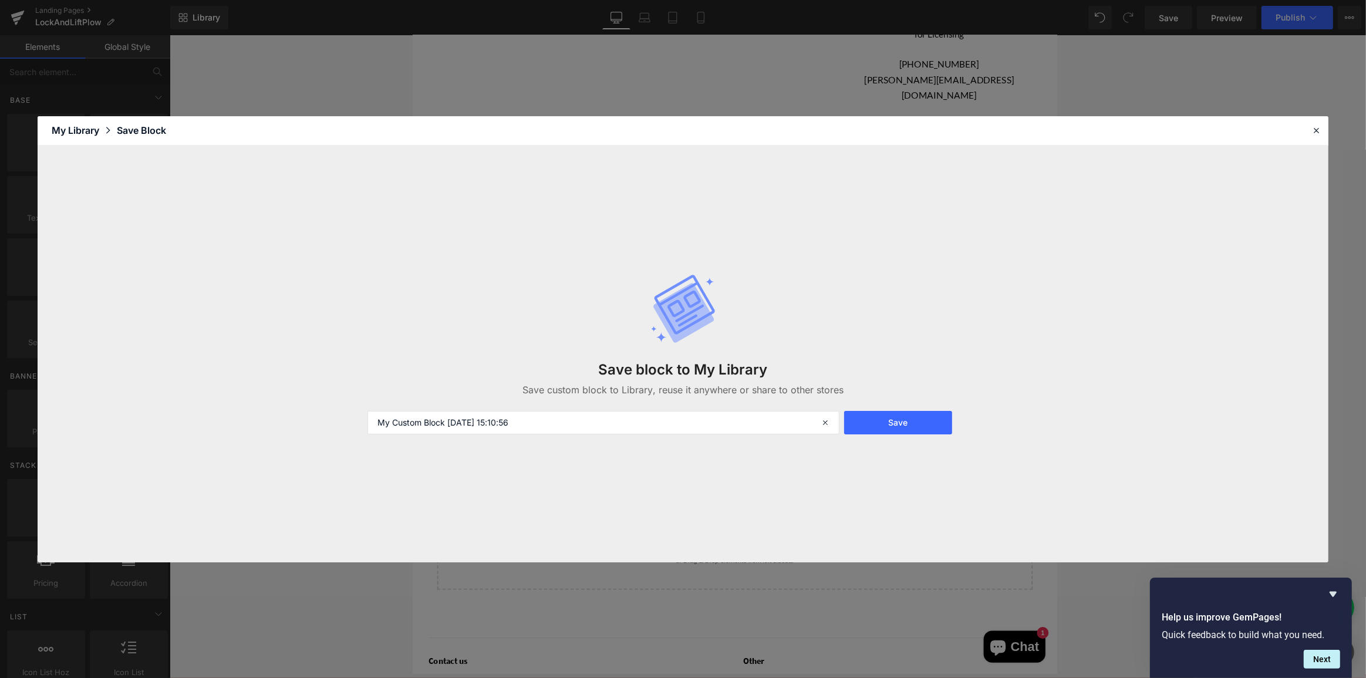
click at [506, 443] on icon at bounding box center [506, 447] width 8 height 8
click at [1319, 128] on icon at bounding box center [1315, 130] width 11 height 11
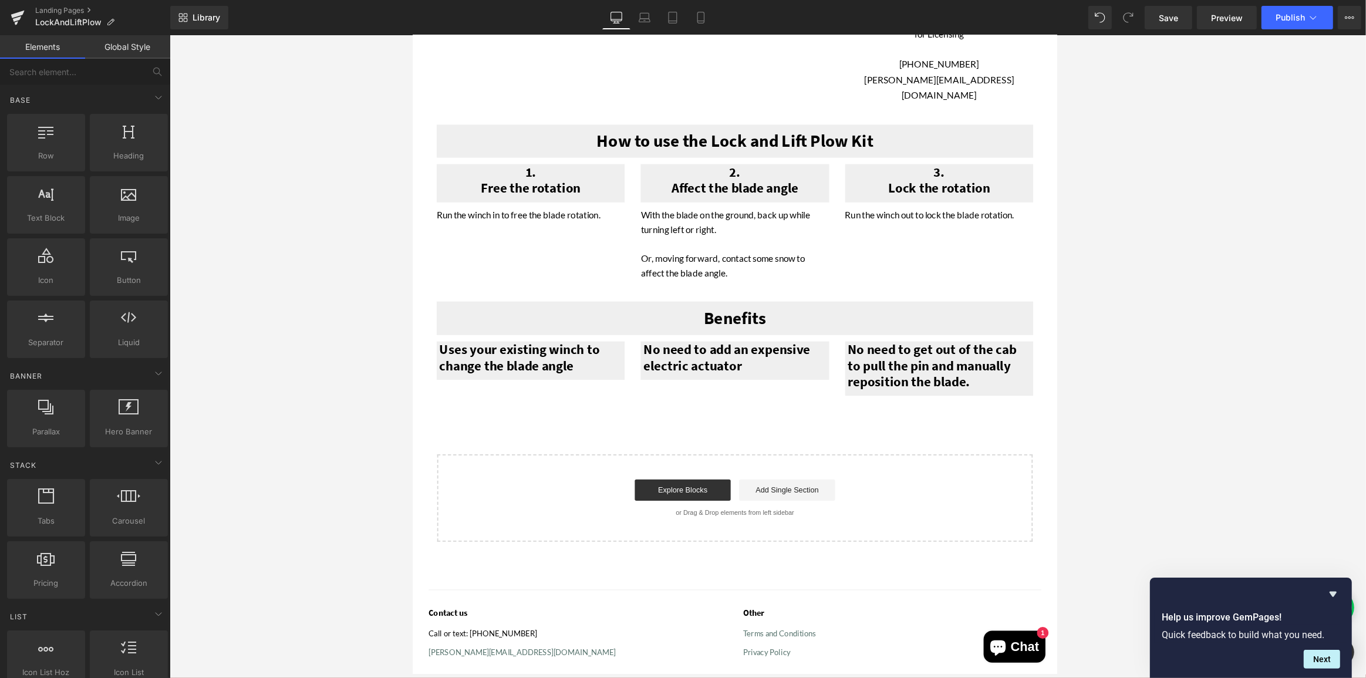
scroll to position [0, 0]
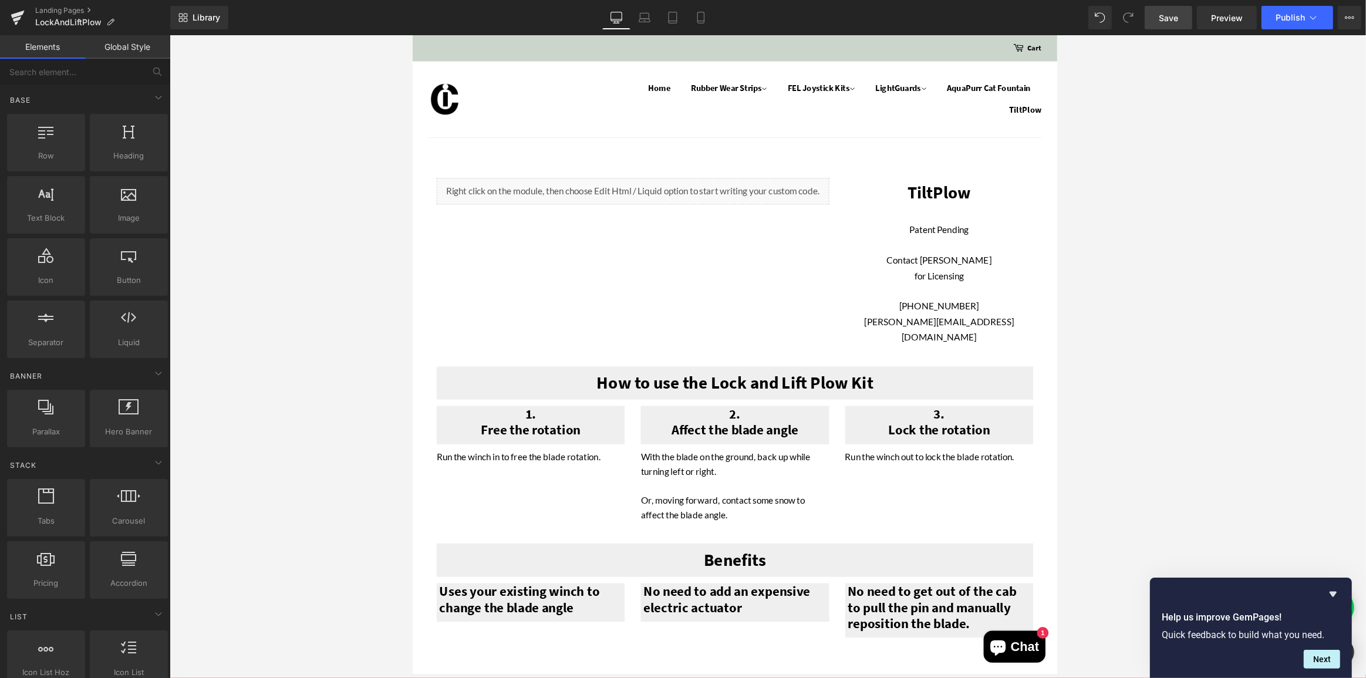
click at [1173, 12] on span "Save" at bounding box center [1167, 18] width 19 height 12
click at [1289, 13] on span "Publish" at bounding box center [1289, 17] width 29 height 9
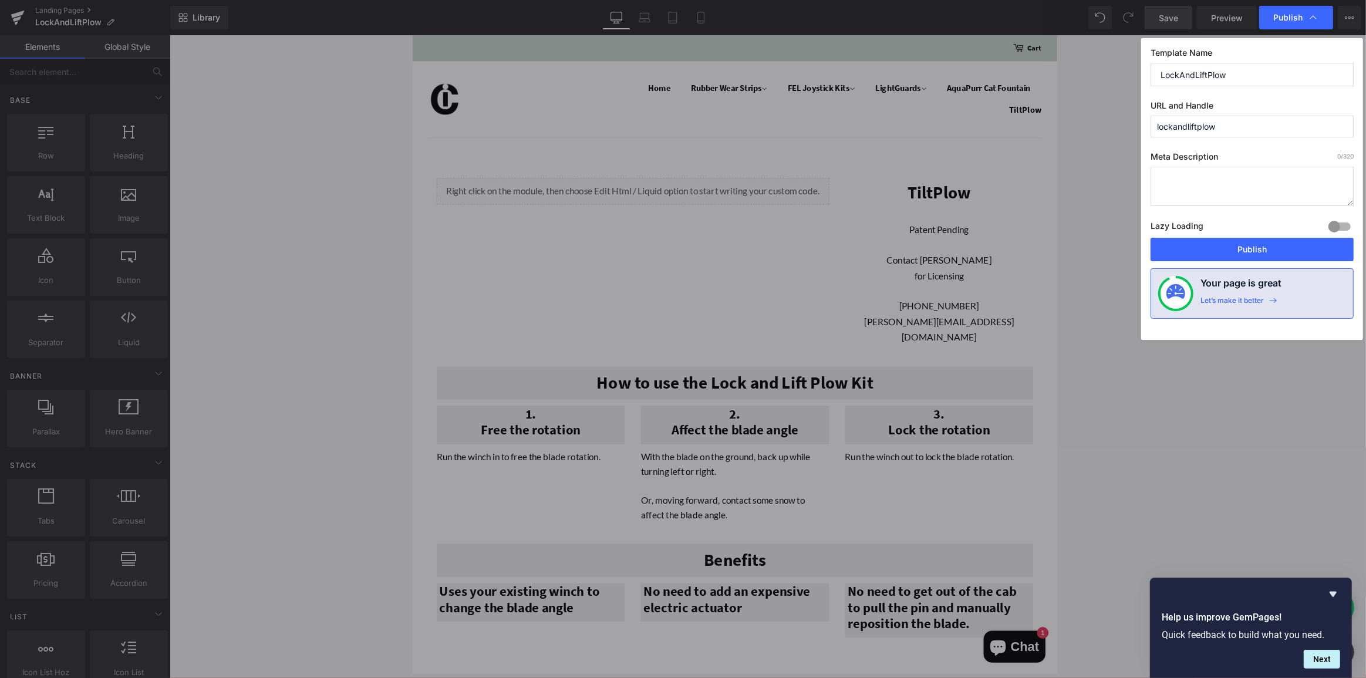
click at [1222, 188] on textarea at bounding box center [1251, 186] width 203 height 39
type textarea "Lock and lift snow plow UTV ATV KFI snow blade"
click at [1232, 124] on input "lockandliftplow" at bounding box center [1251, 127] width 203 height 22
type input "lockandliftplowkit"
click at [1256, 240] on button "Publish" at bounding box center [1251, 249] width 203 height 23
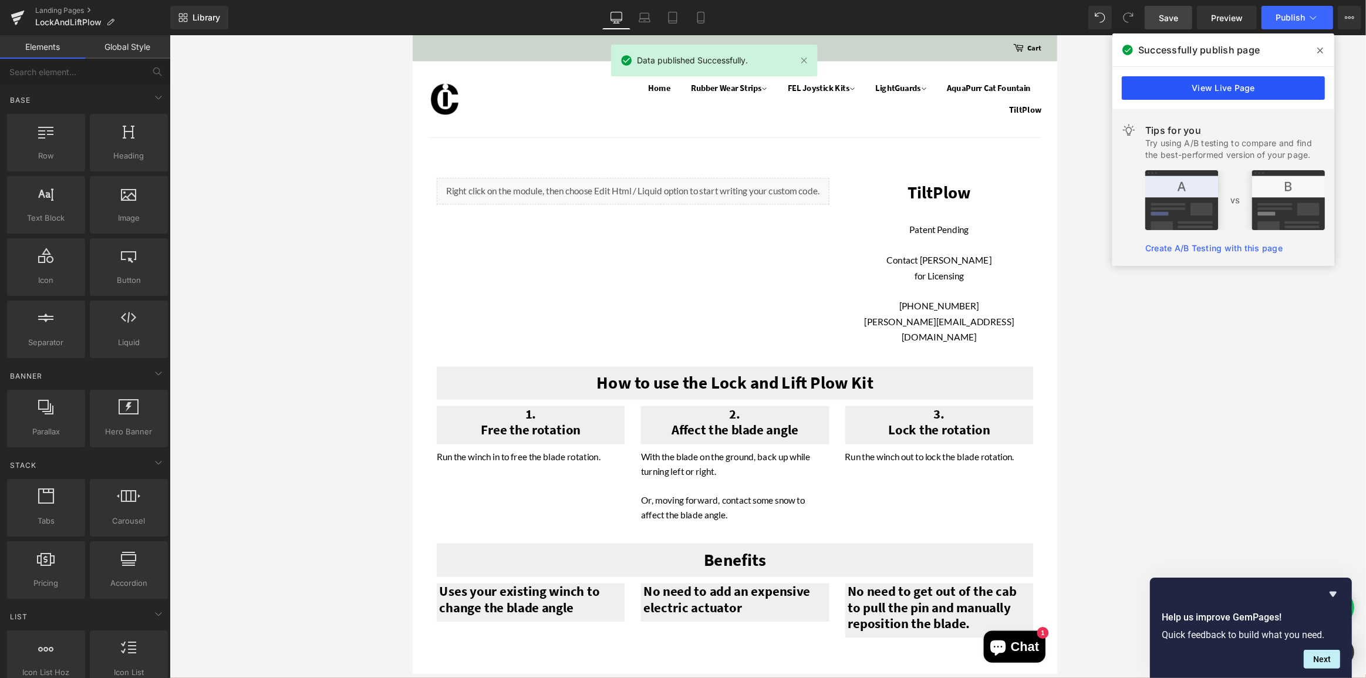
click at [1229, 90] on link "View Live Page" at bounding box center [1222, 87] width 203 height 23
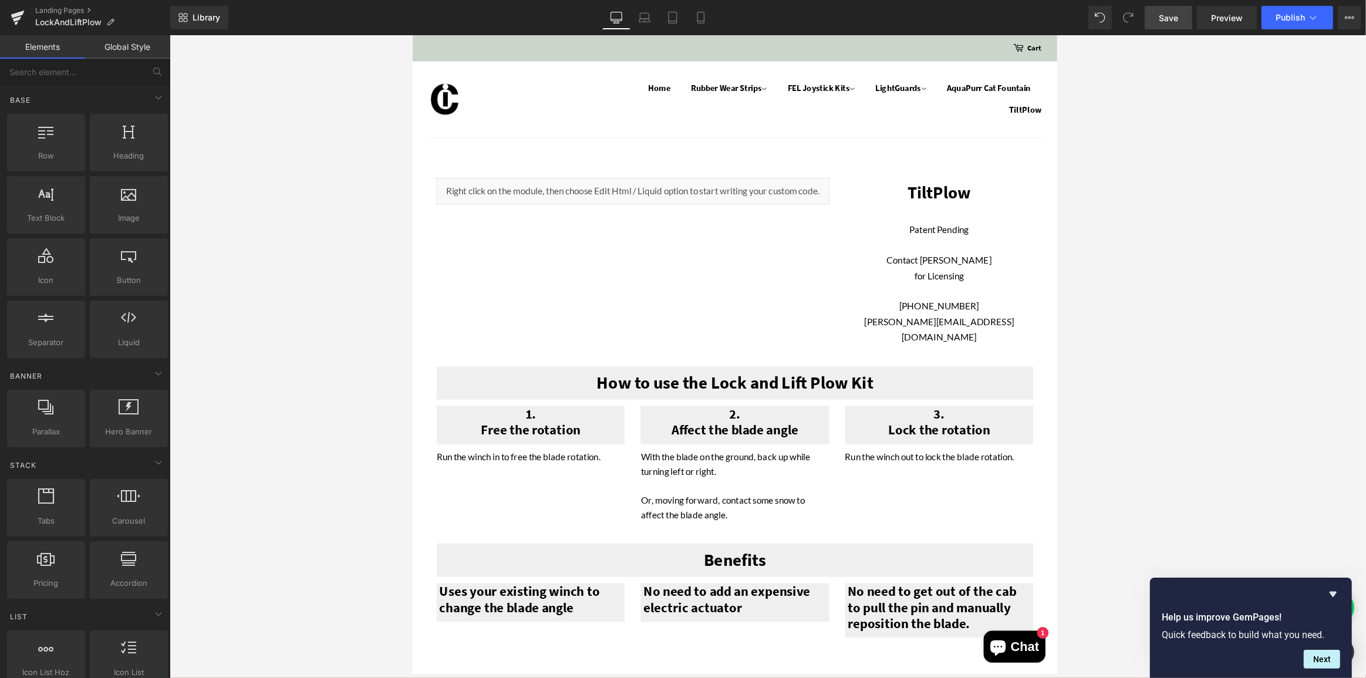
click at [971, 207] on h1 "TiltPlow" at bounding box center [991, 208] width 207 height 32
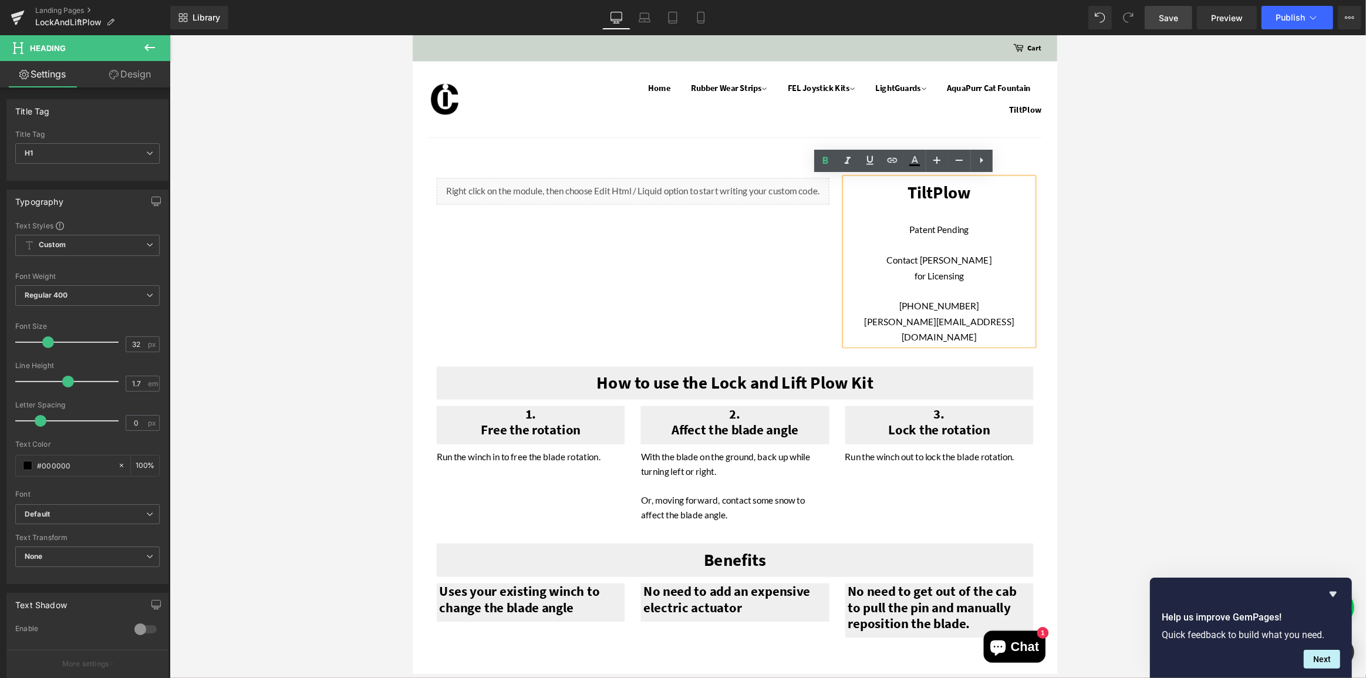
click at [960, 206] on h1 "TiltPlow" at bounding box center [991, 208] width 207 height 32
click at [1167, 17] on span "Save" at bounding box center [1167, 18] width 19 height 12
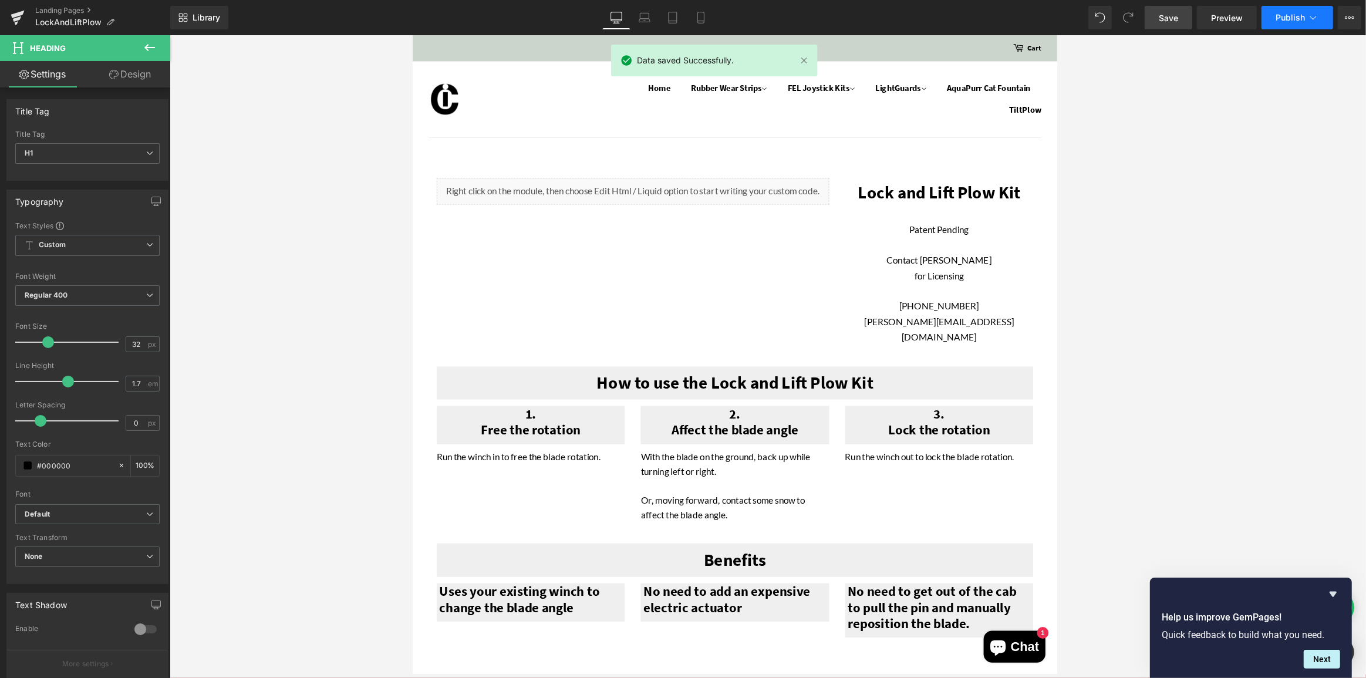
click at [1290, 16] on span "Publish" at bounding box center [1289, 17] width 29 height 9
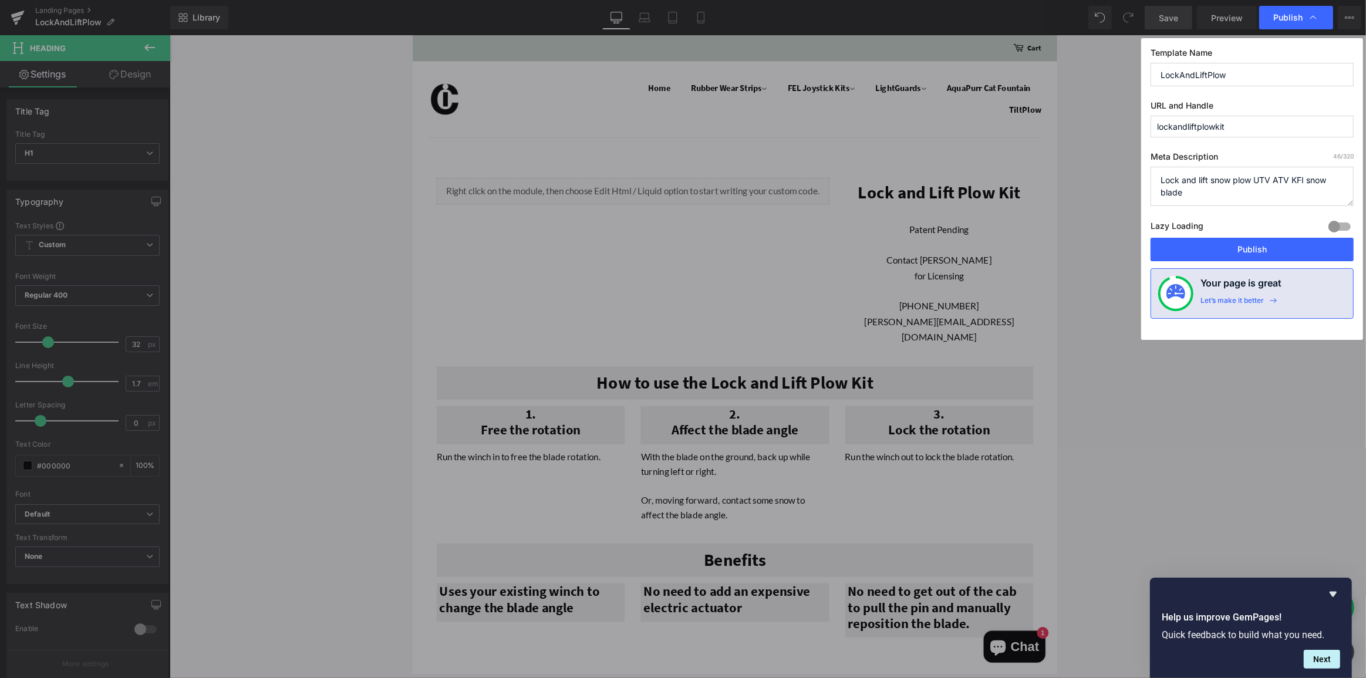
click at [1251, 75] on input "LockAndLiftPlow" at bounding box center [1251, 74] width 203 height 23
type input "LockAndLiftPlowKit"
click at [1259, 248] on button "Publish" at bounding box center [1251, 249] width 203 height 23
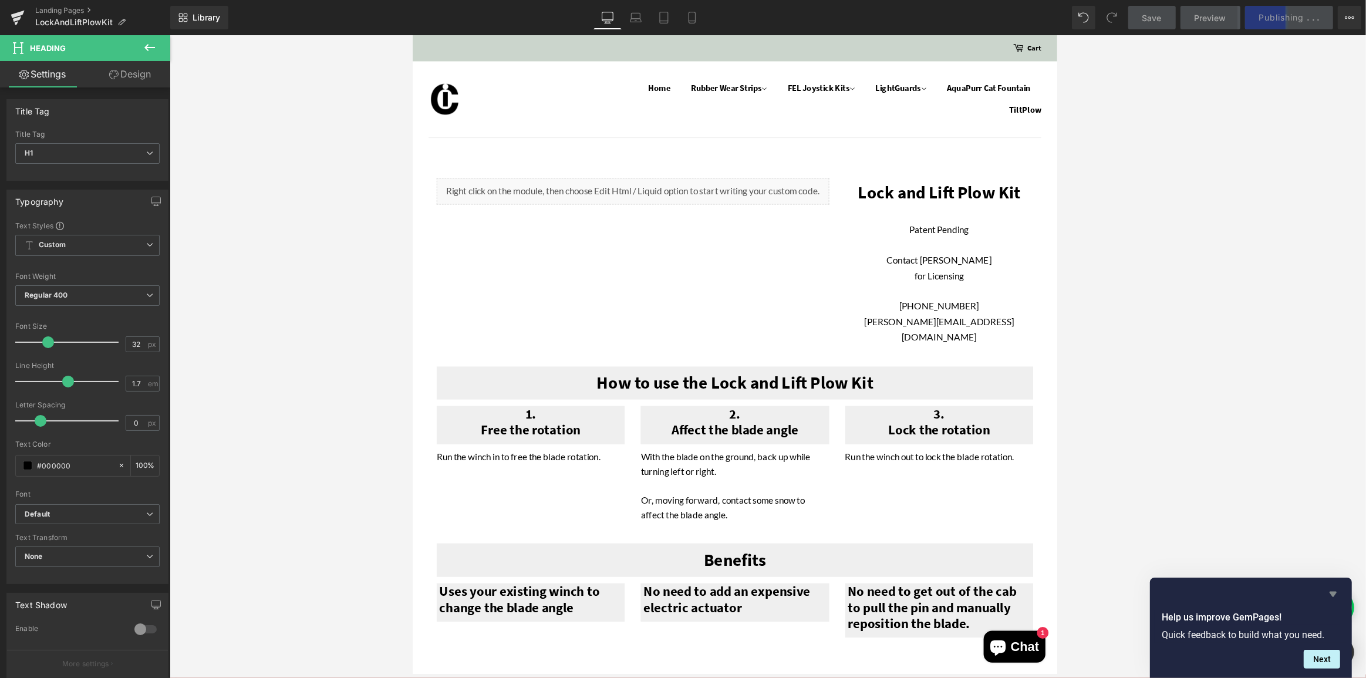
click at [1332, 592] on icon "Hide survey" at bounding box center [1332, 594] width 7 height 5
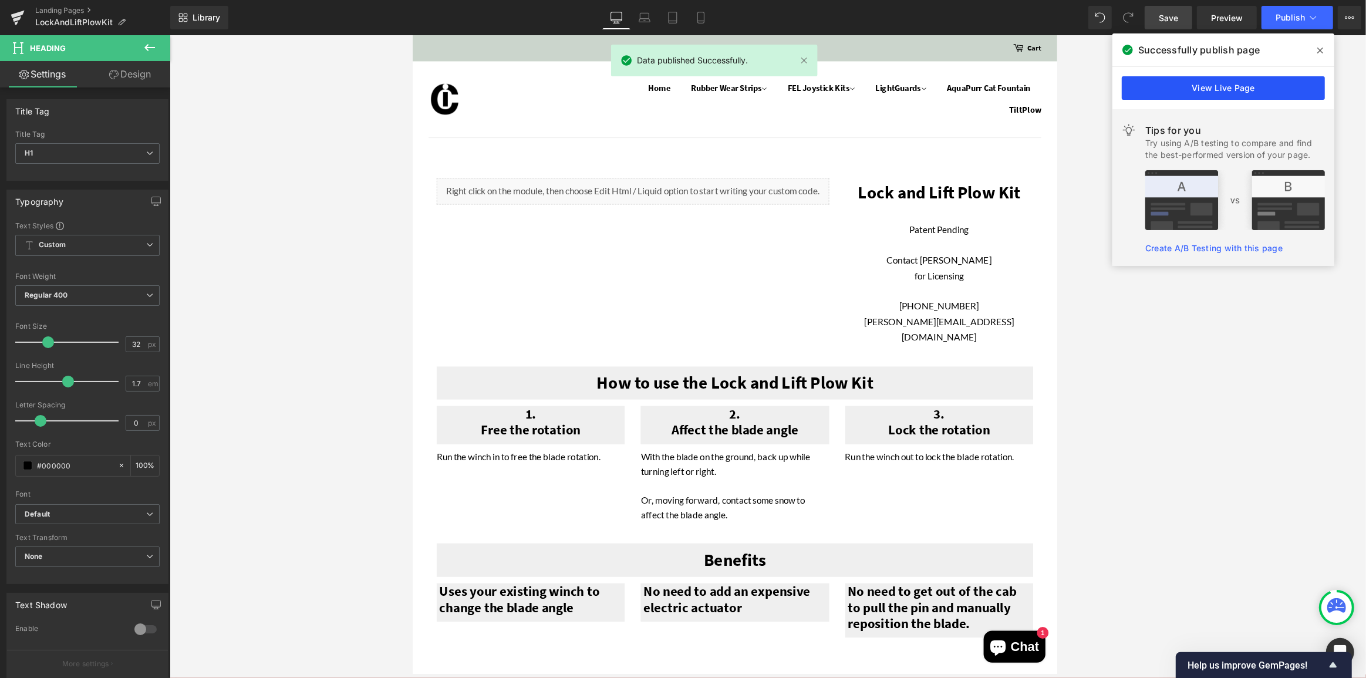
click at [1245, 93] on link "View Live Page" at bounding box center [1222, 87] width 203 height 23
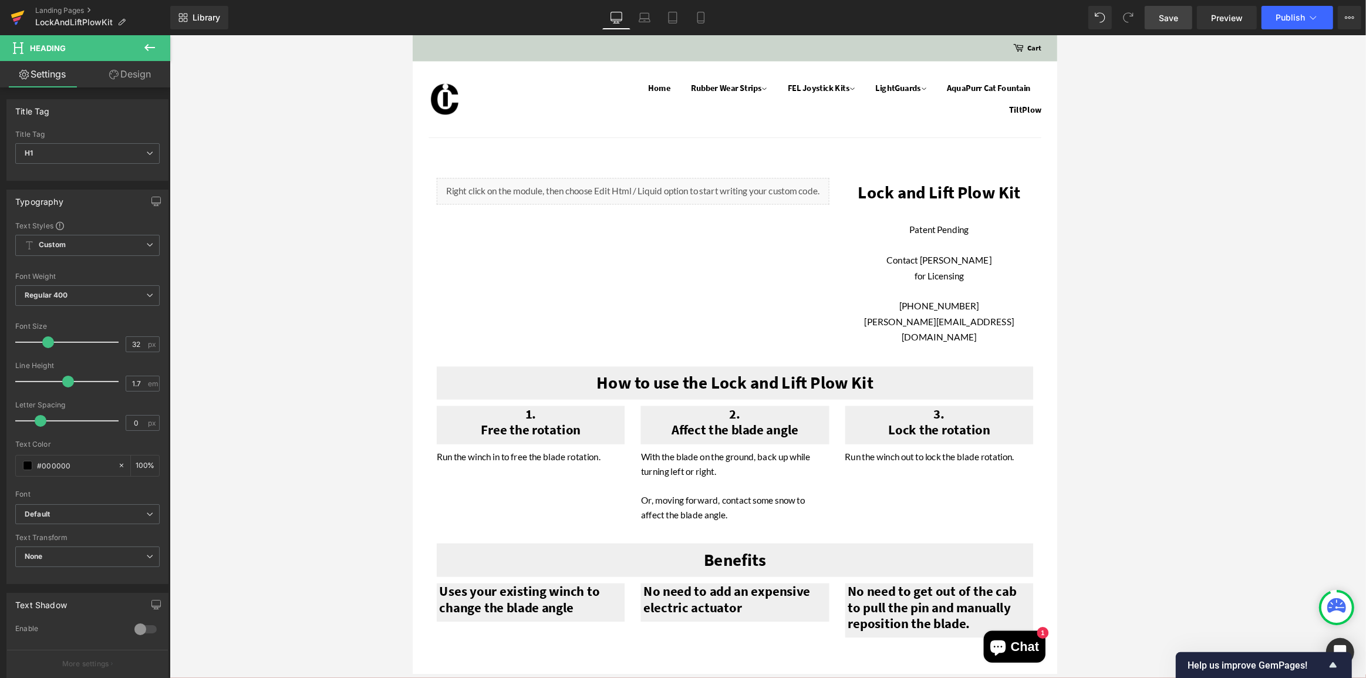
click at [16, 21] on icon at bounding box center [17, 18] width 8 height 5
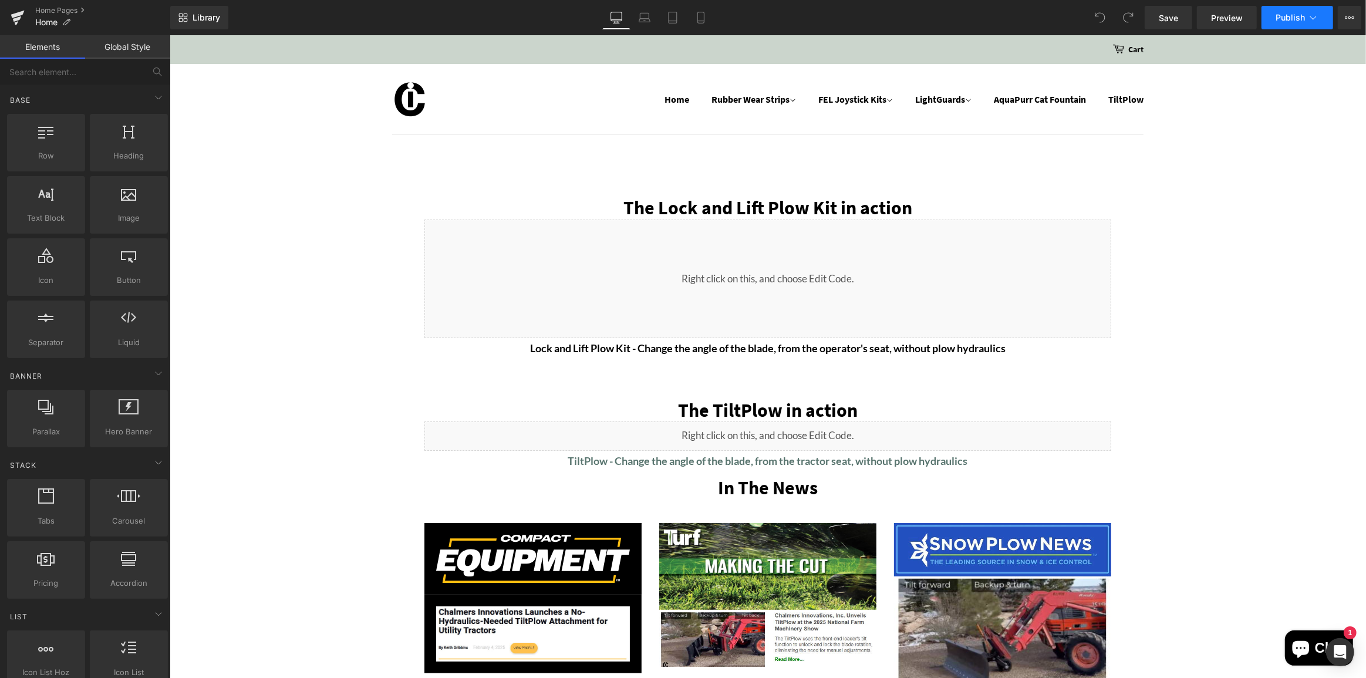
click at [1288, 10] on button "Publish" at bounding box center [1297, 17] width 72 height 23
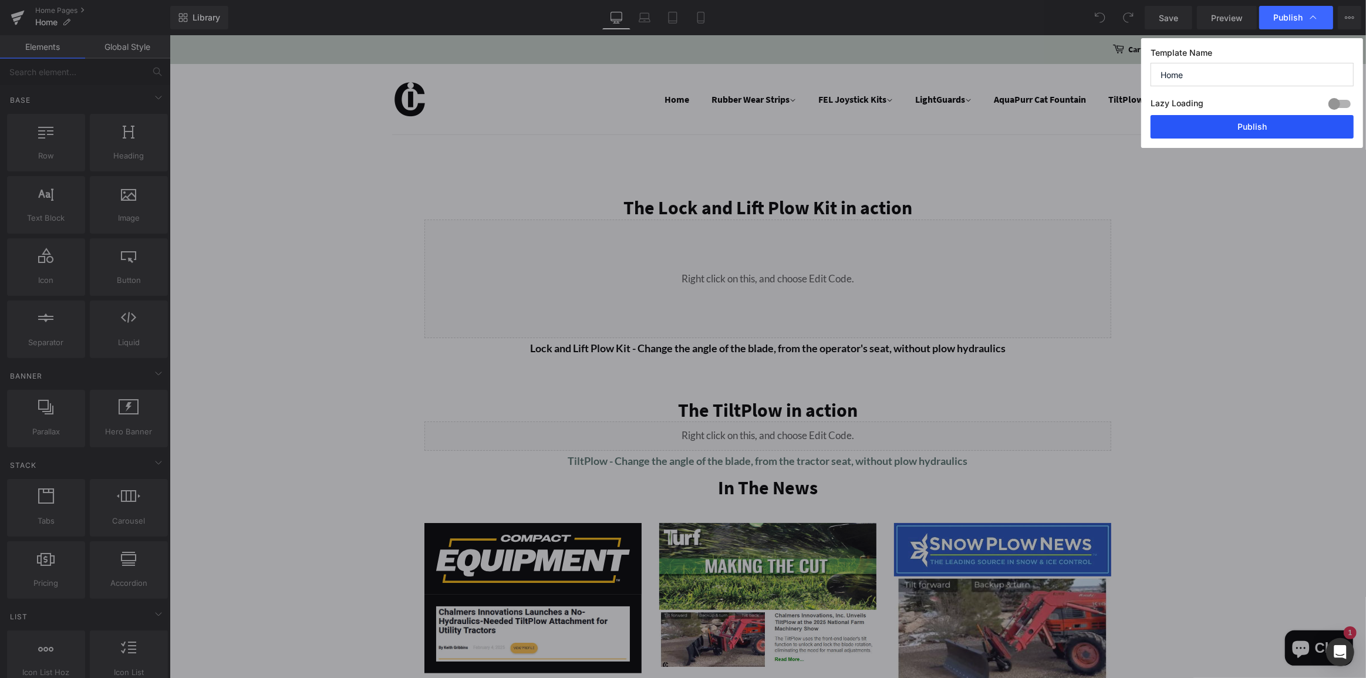
click at [1256, 125] on button "Publish" at bounding box center [1251, 126] width 203 height 23
